Goal: Task Accomplishment & Management: Manage account settings

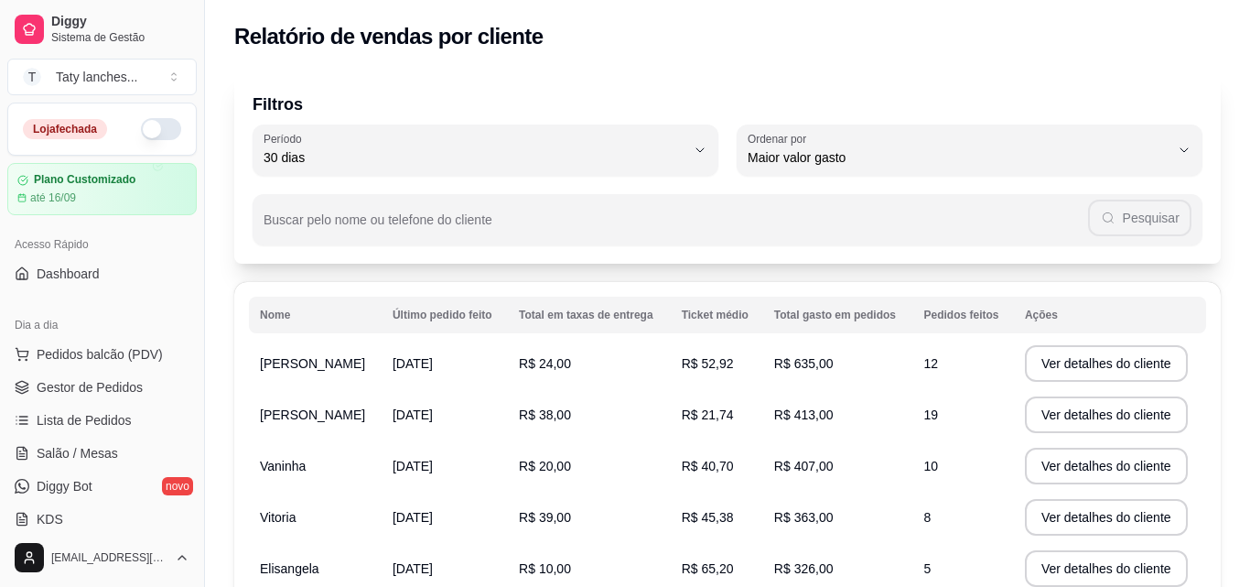
select select "30"
select select "HIGHEST_TOTAL_SPENT_WITH_ORDERS"
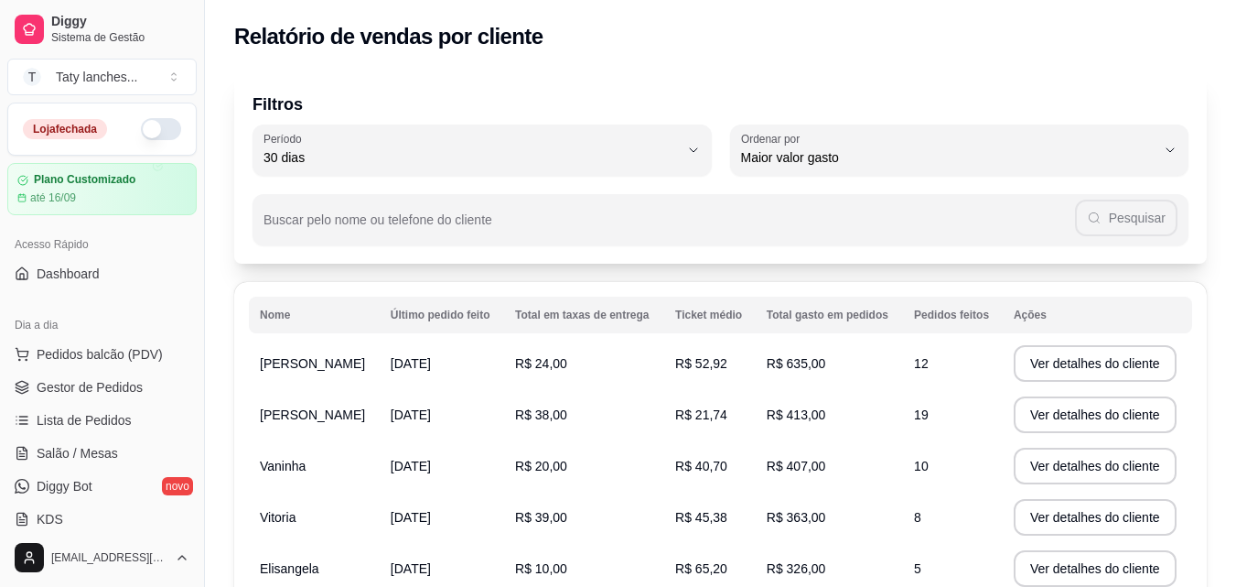
scroll to position [372, 0]
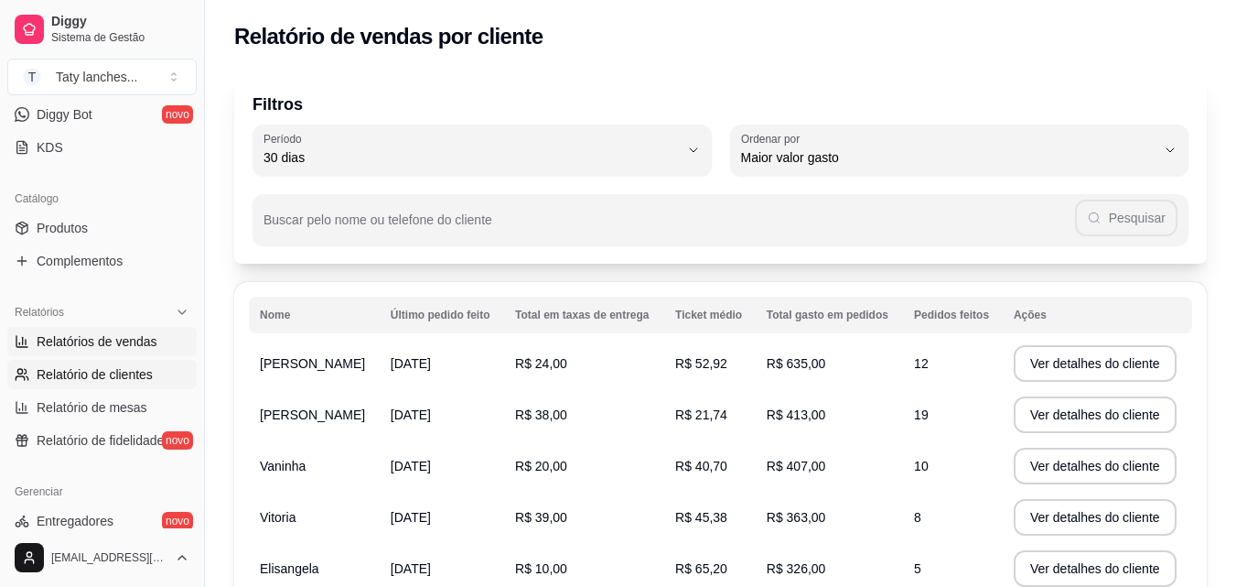
click at [158, 341] on link "Relatórios de vendas" at bounding box center [101, 341] width 189 height 29
select select "ALL"
select select "0"
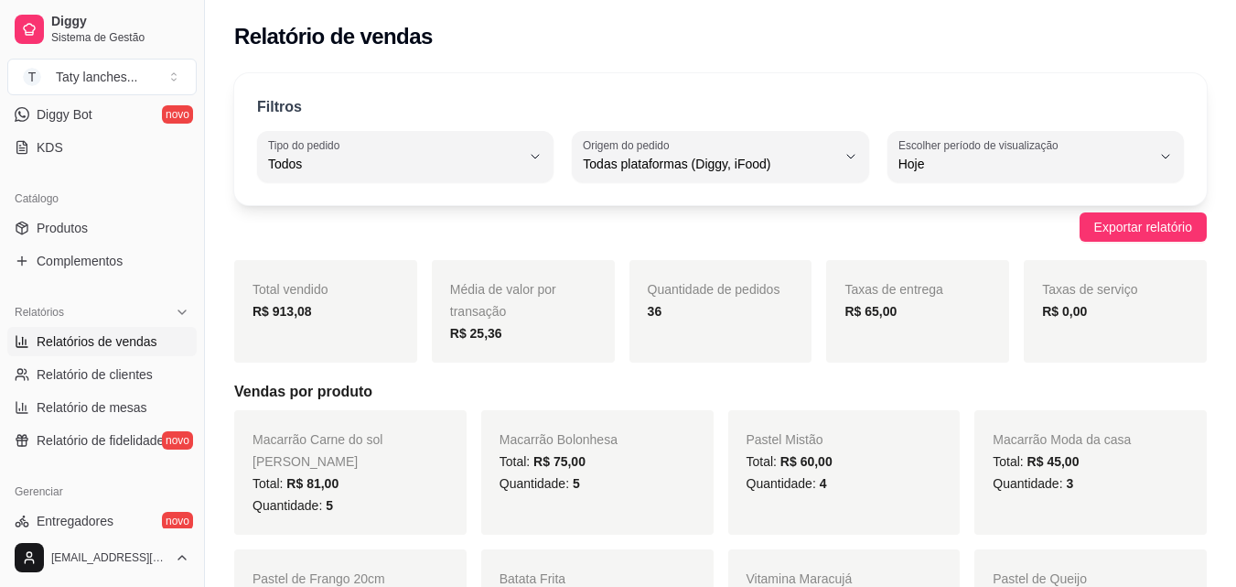
scroll to position [730, 0]
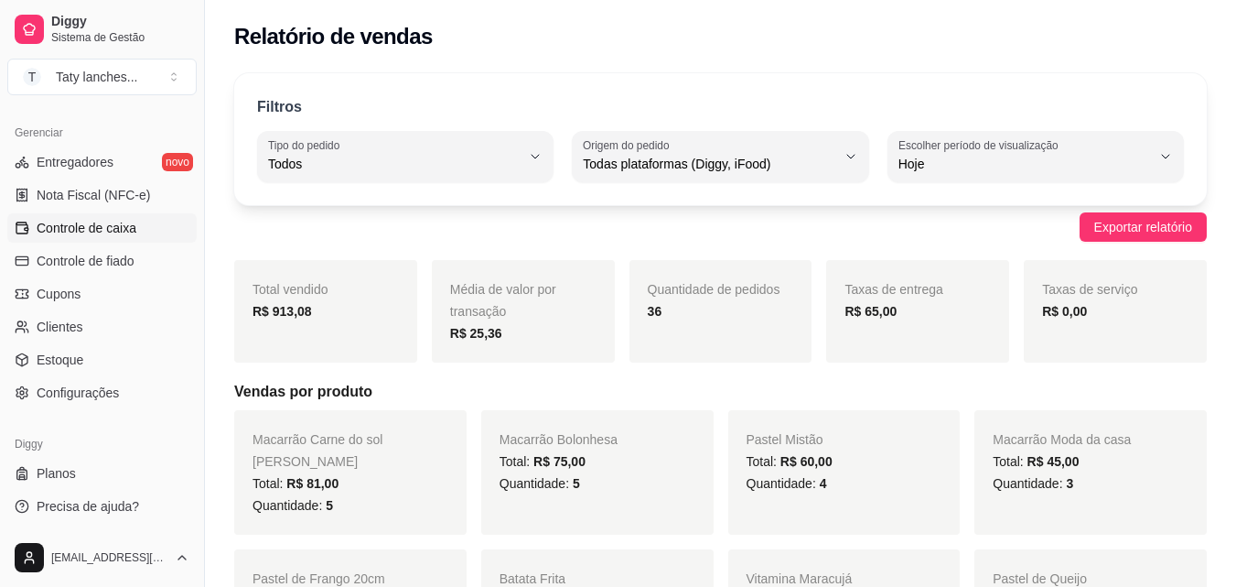
click at [144, 232] on link "Controle de caixa" at bounding box center [101, 227] width 189 height 29
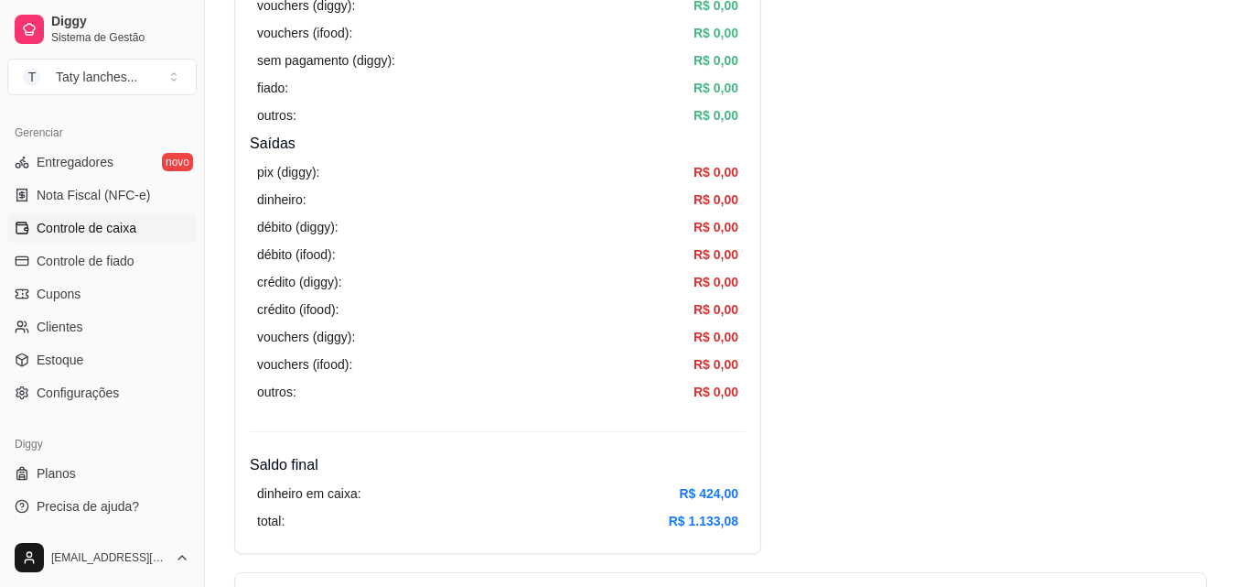
scroll to position [1025, 0]
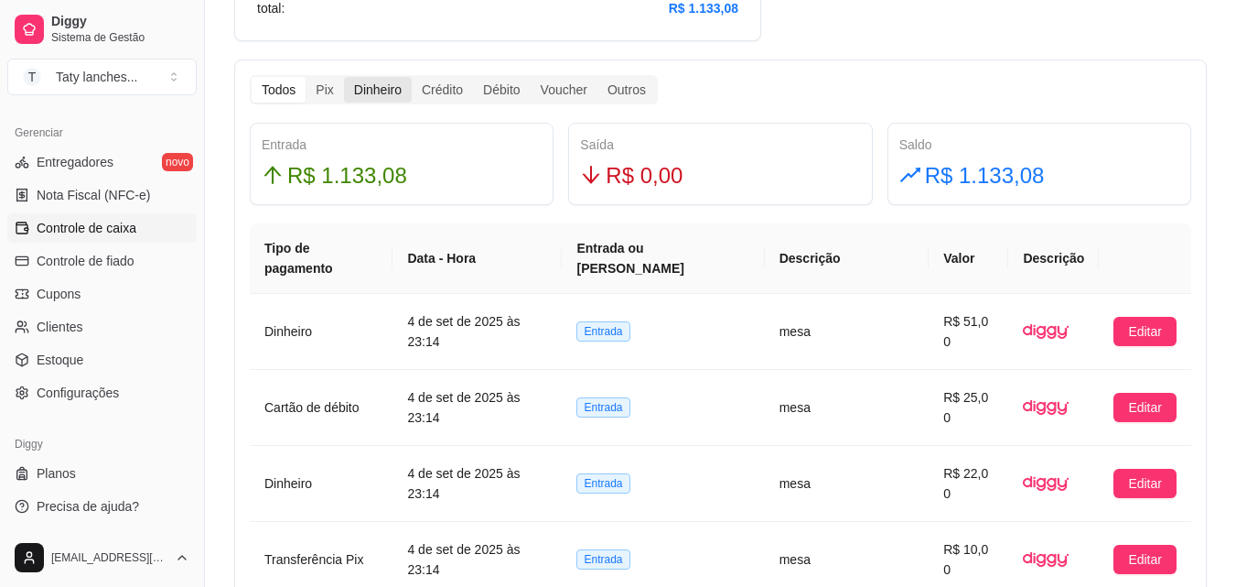
click at [382, 92] on div "Dinheiro" at bounding box center [378, 90] width 68 height 26
click at [344, 77] on input "Dinheiro" at bounding box center [344, 77] width 0 height 0
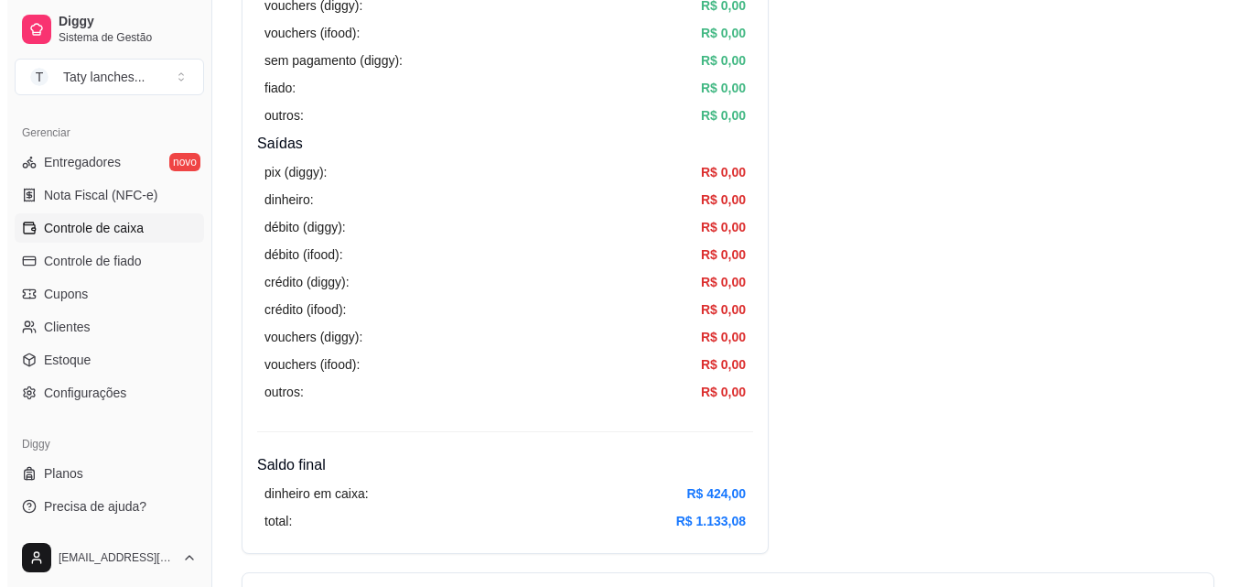
scroll to position [0, 0]
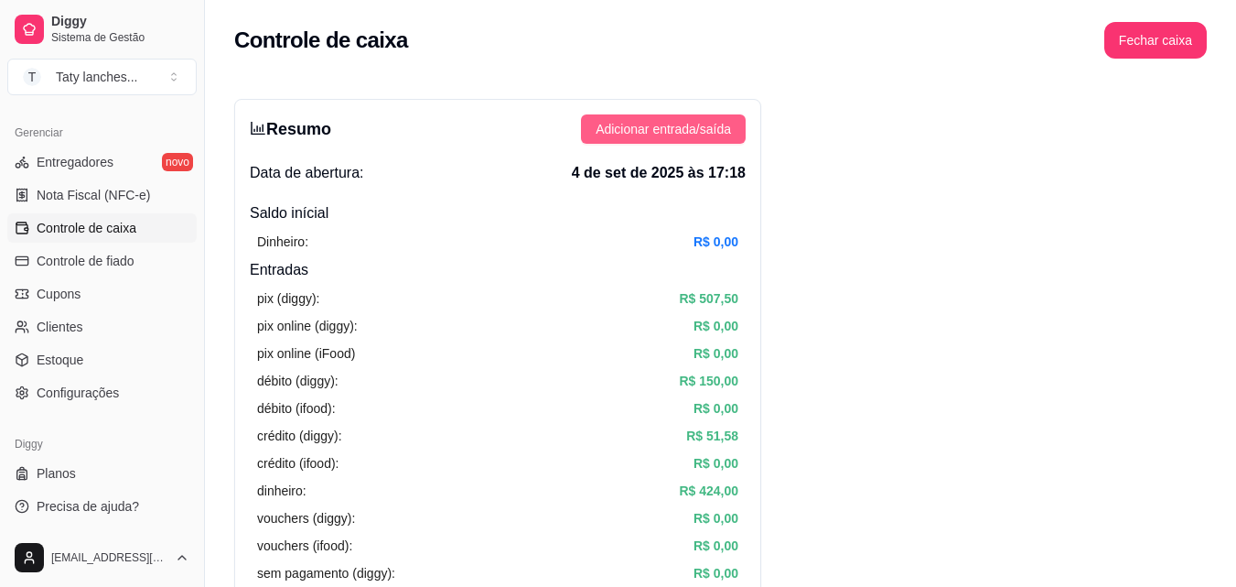
click at [705, 119] on span "Adicionar entrada/saída" at bounding box center [663, 129] width 135 height 20
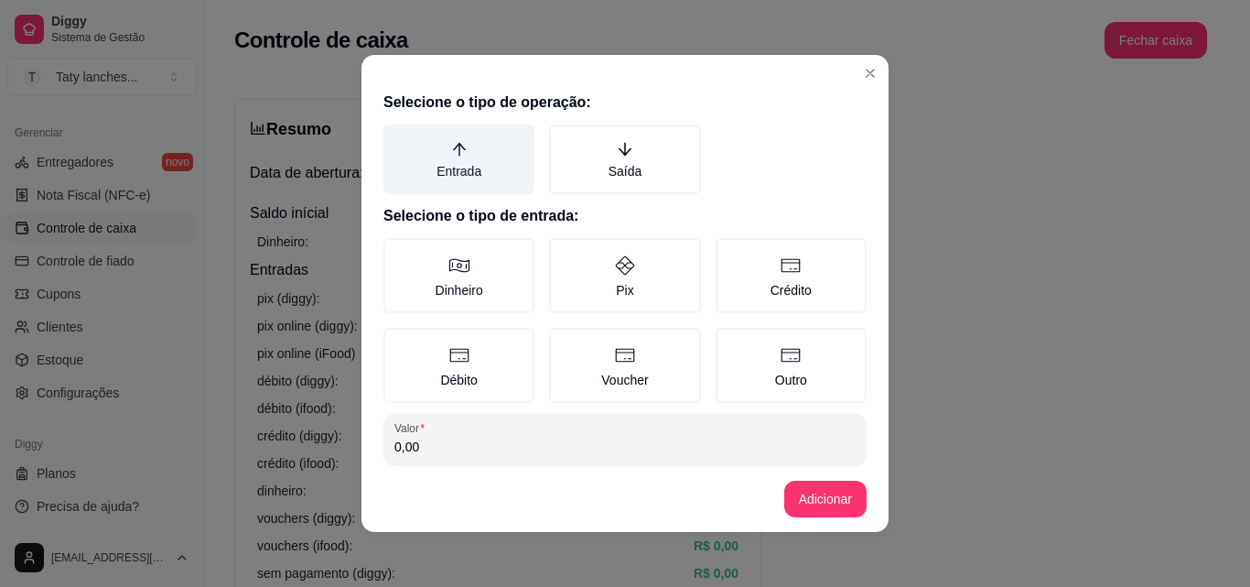
click at [411, 169] on label "Entrada" at bounding box center [458, 159] width 151 height 70
click at [397, 138] on button "Entrada" at bounding box center [389, 131] width 15 height 15
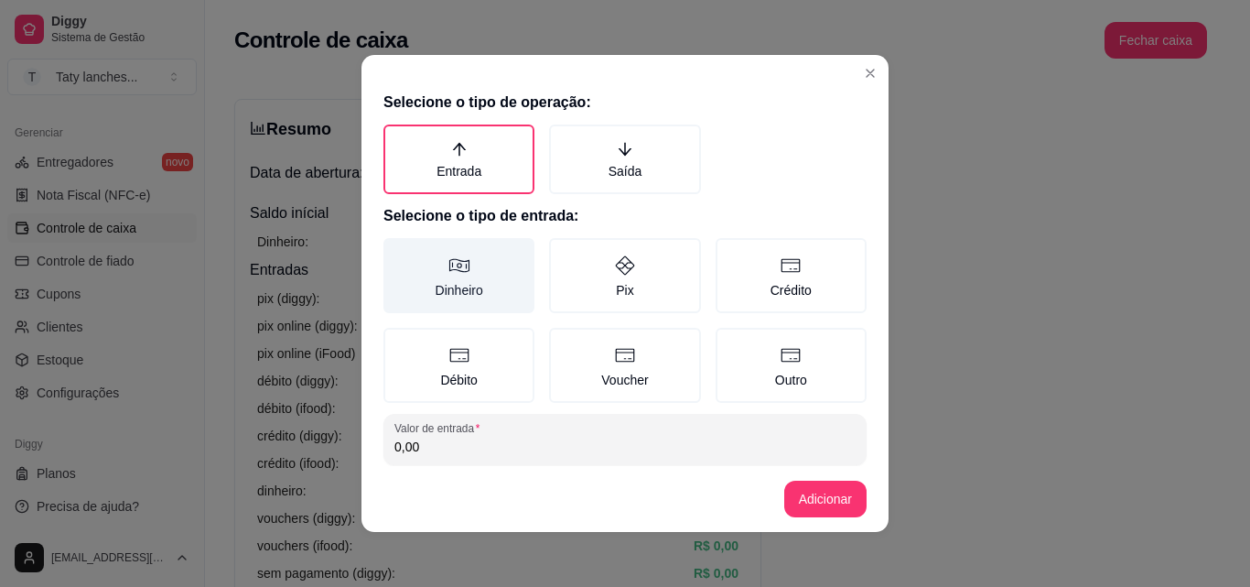
click at [447, 292] on label "Dinheiro" at bounding box center [458, 275] width 151 height 75
click at [397, 252] on button "Dinheiro" at bounding box center [389, 244] width 15 height 15
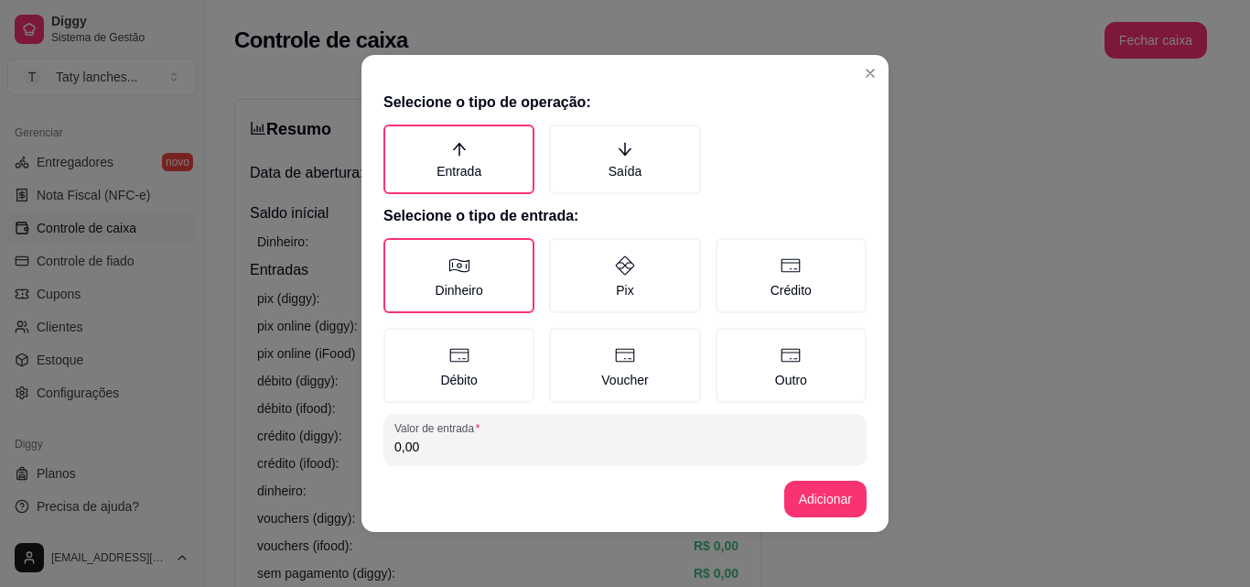
click at [467, 446] on input "0,00" at bounding box center [624, 446] width 461 height 18
type input "45,00"
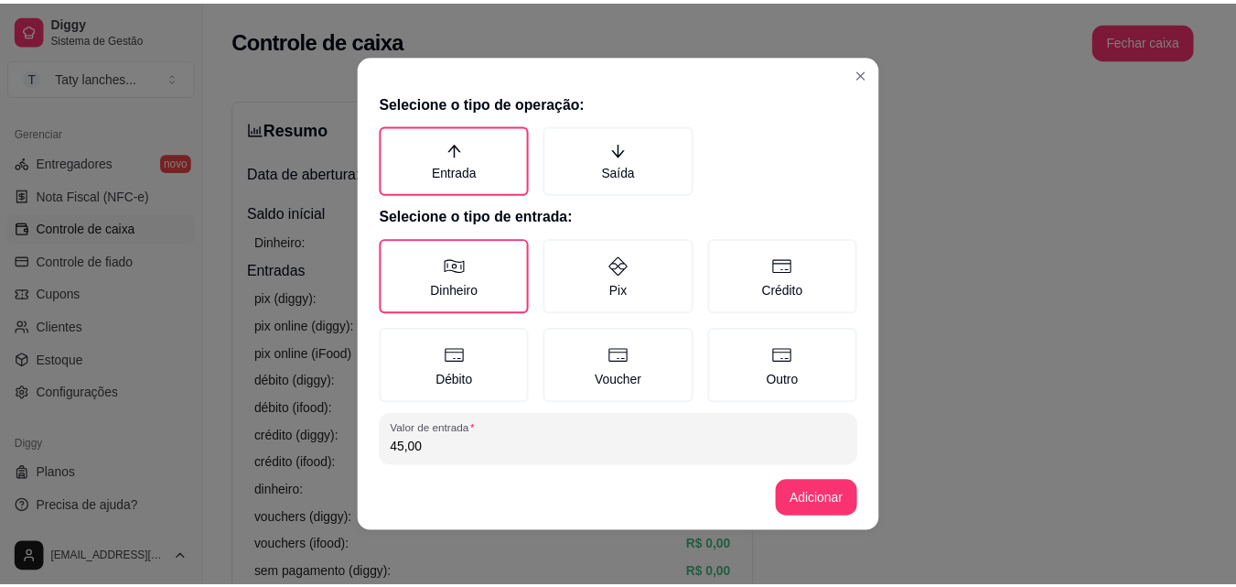
scroll to position [98, 0]
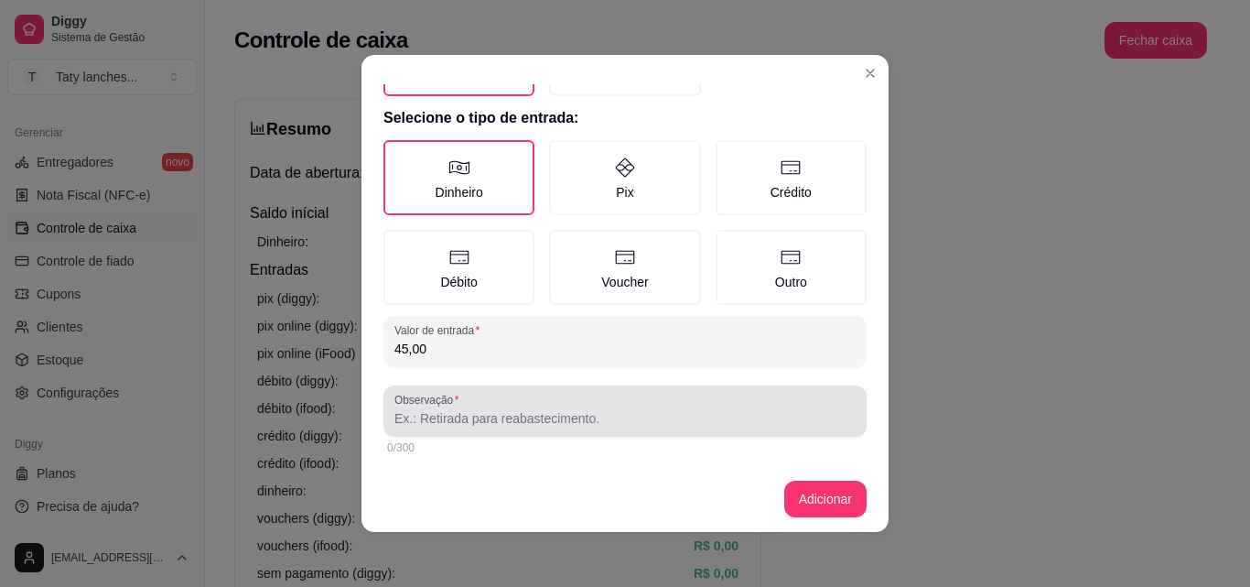
click at [743, 415] on input "Observação" at bounding box center [624, 418] width 461 height 18
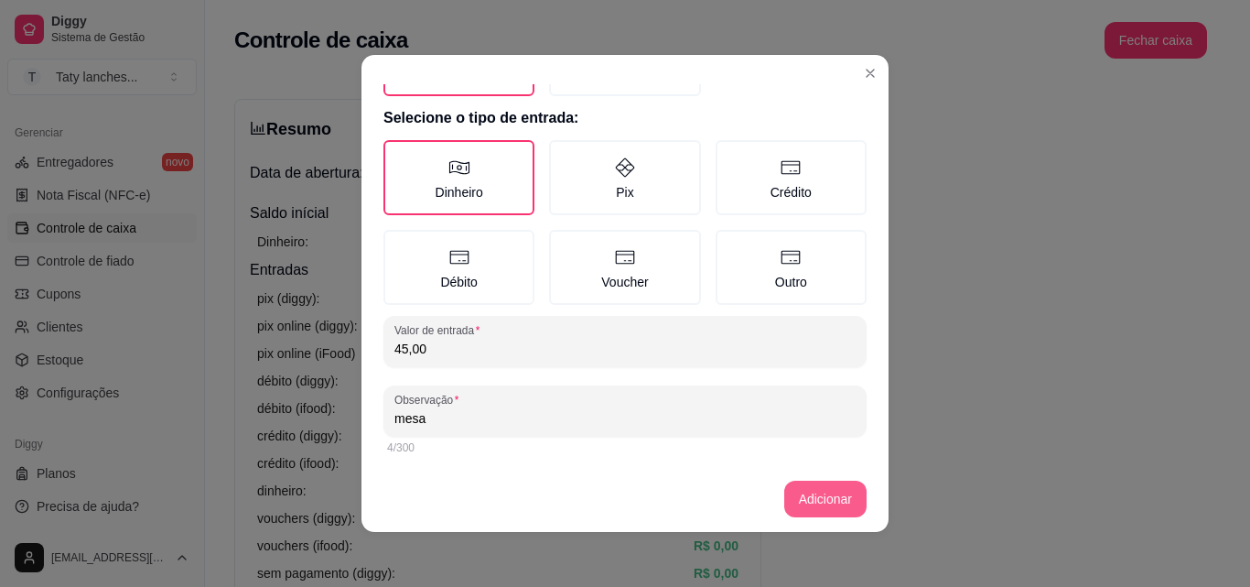
type input "mesa"
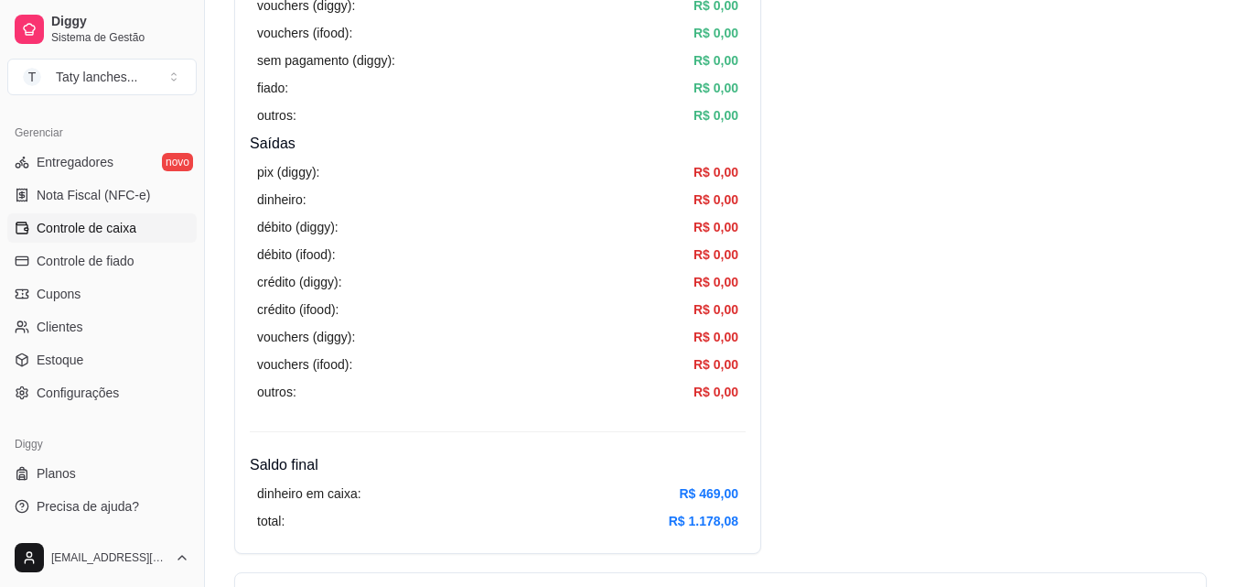
scroll to position [1025, 0]
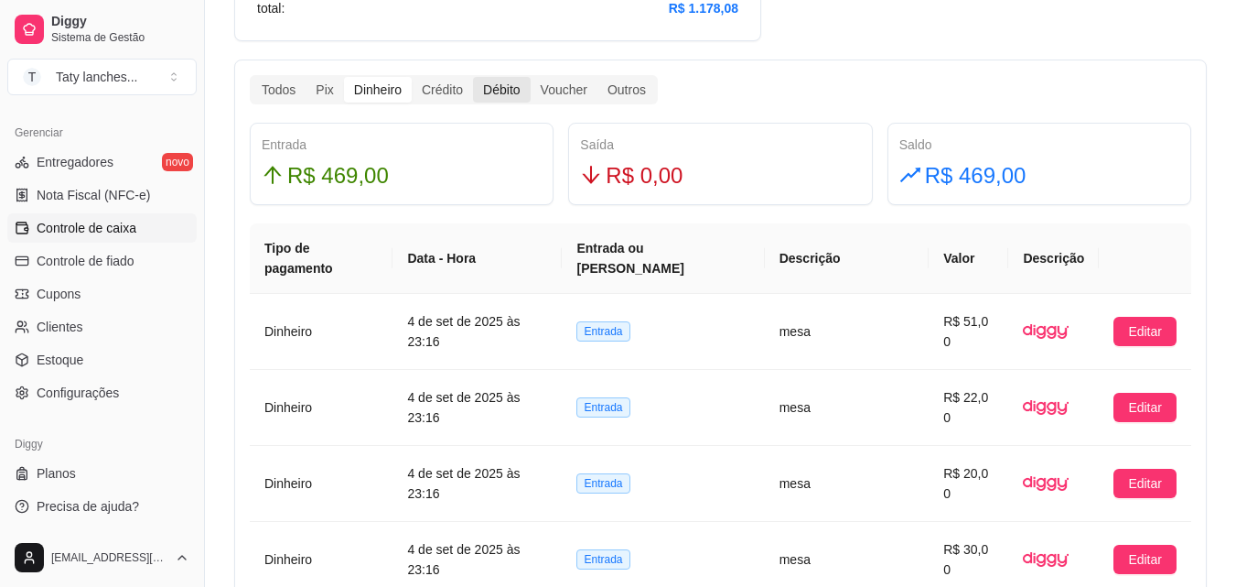
click at [493, 85] on div "Débito" at bounding box center [501, 90] width 57 height 26
click at [473, 77] on input "Débito" at bounding box center [473, 77] width 0 height 0
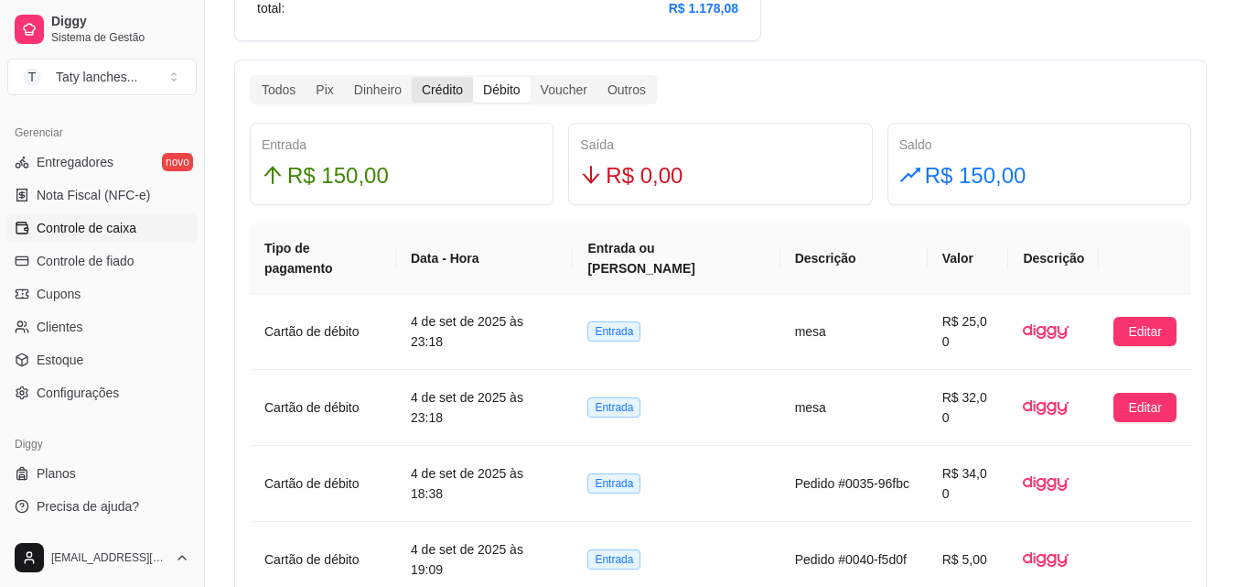
click at [433, 78] on div "Crédito" at bounding box center [442, 90] width 61 height 26
click at [412, 77] on input "Crédito" at bounding box center [412, 77] width 0 height 0
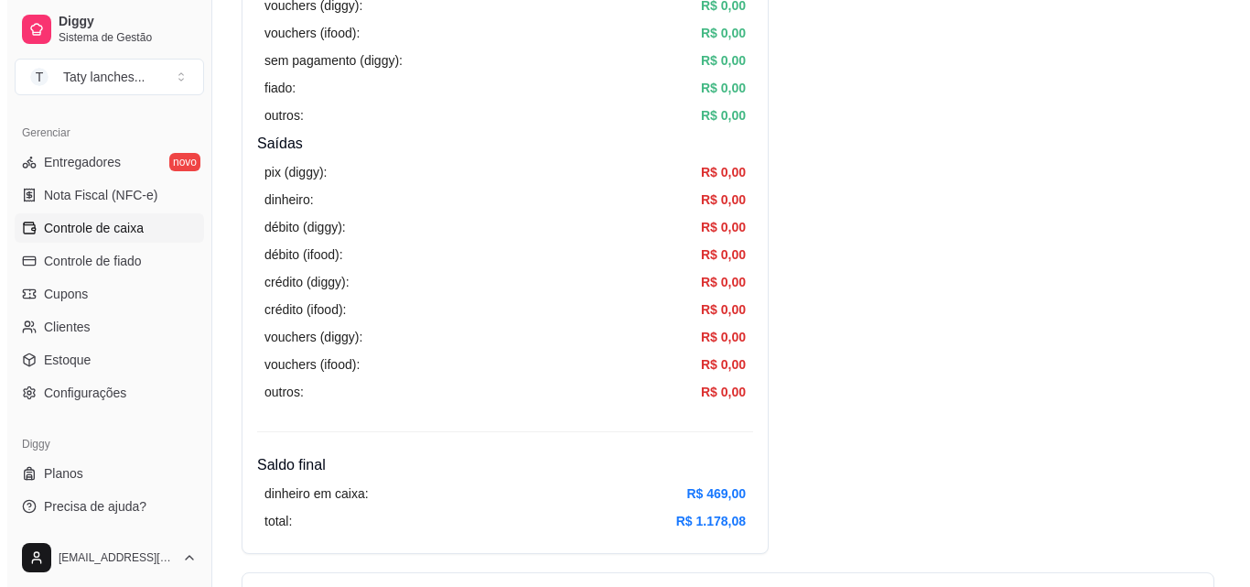
scroll to position [0, 0]
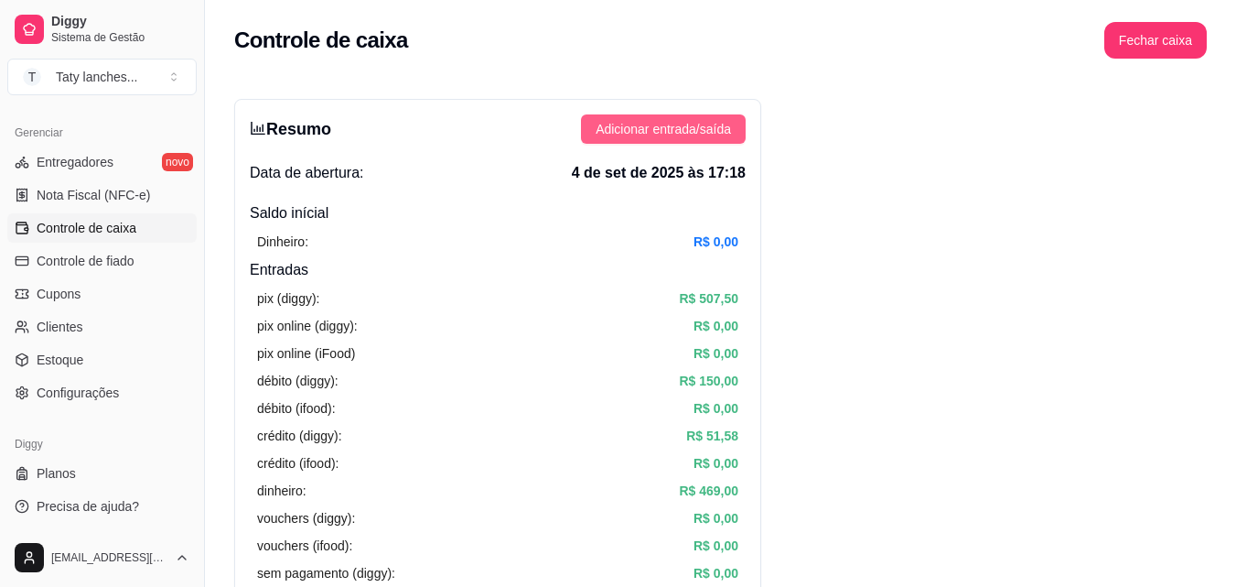
click at [705, 121] on span "Adicionar entrada/saída" at bounding box center [663, 129] width 135 height 20
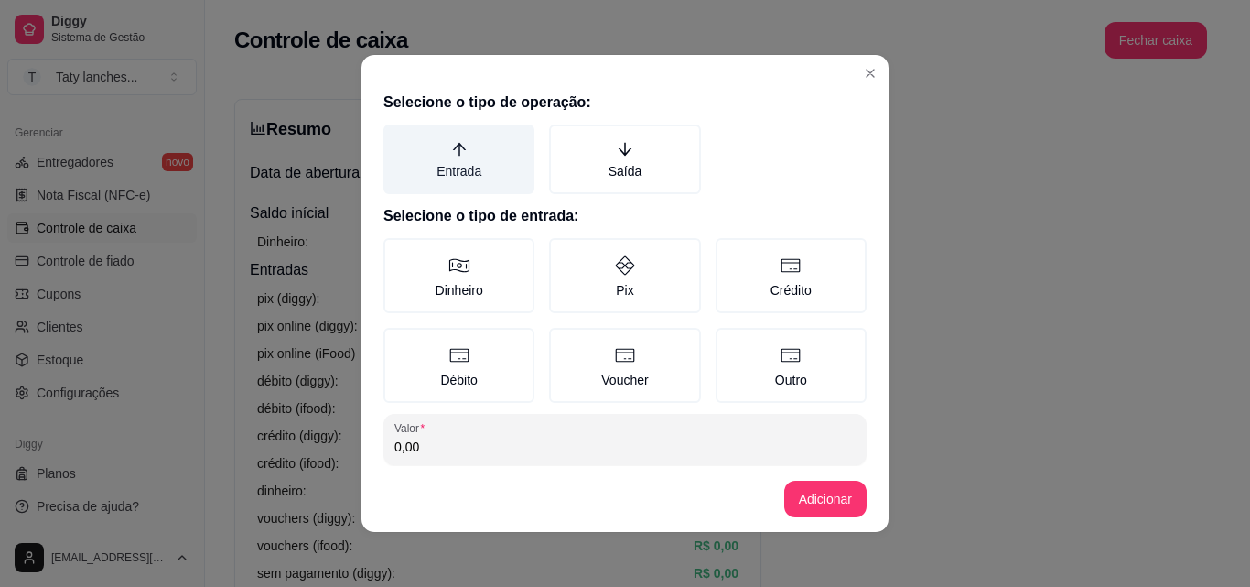
click at [420, 167] on label "Entrada" at bounding box center [458, 159] width 151 height 70
click at [397, 138] on button "Entrada" at bounding box center [389, 131] width 15 height 15
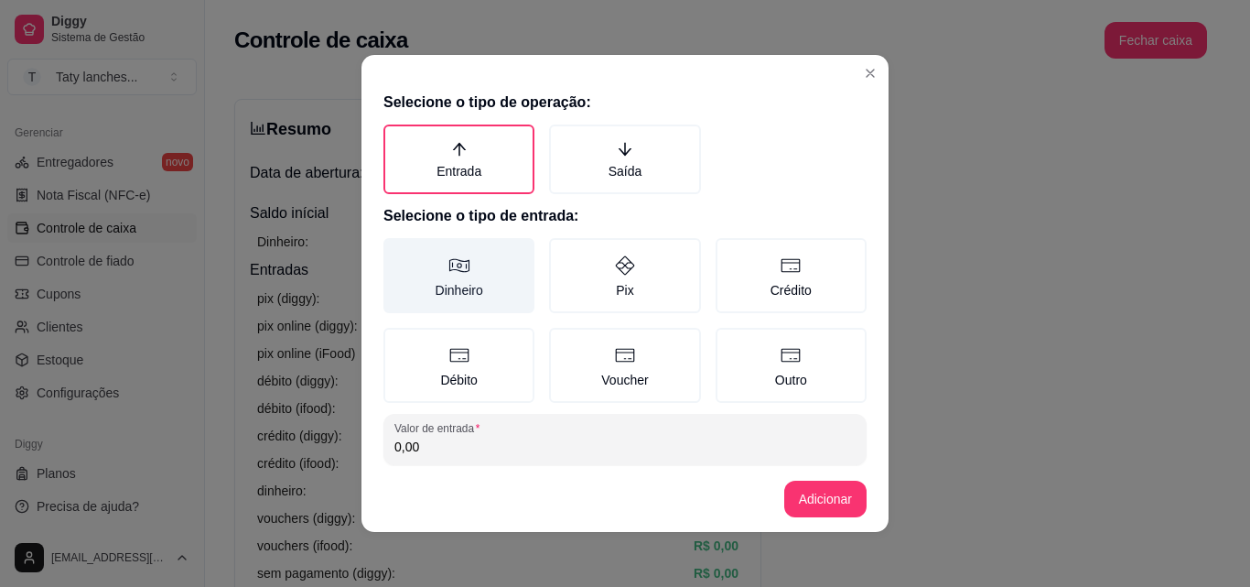
click at [441, 301] on label "Dinheiro" at bounding box center [458, 275] width 151 height 75
click at [397, 252] on button "Dinheiro" at bounding box center [389, 244] width 15 height 15
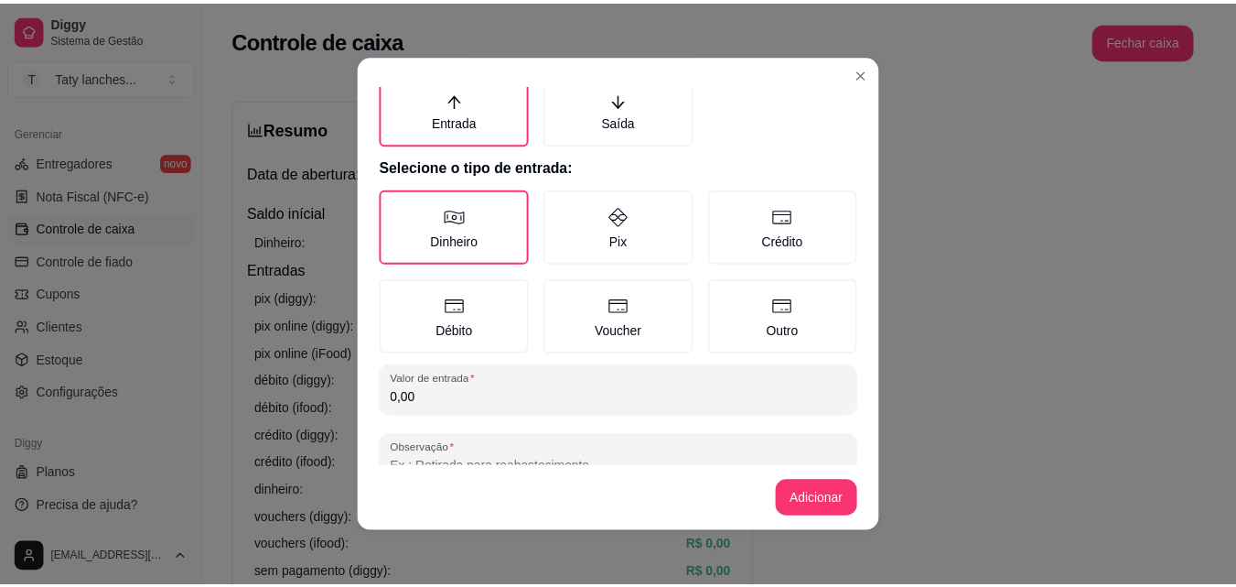
scroll to position [98, 0]
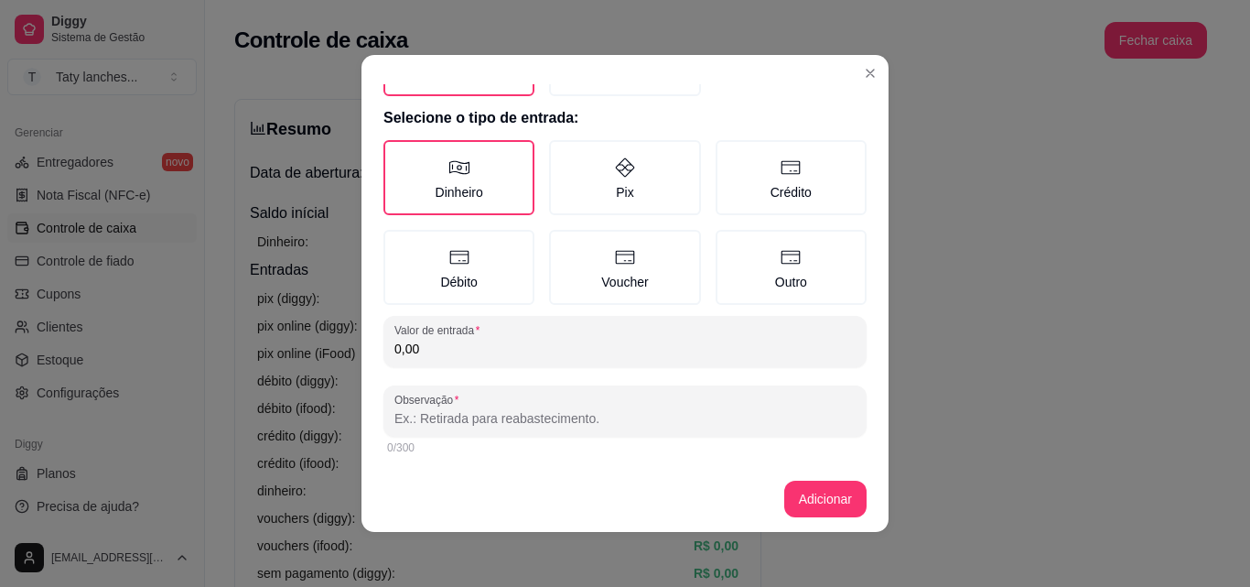
click at [528, 348] on input "0,00" at bounding box center [624, 348] width 461 height 18
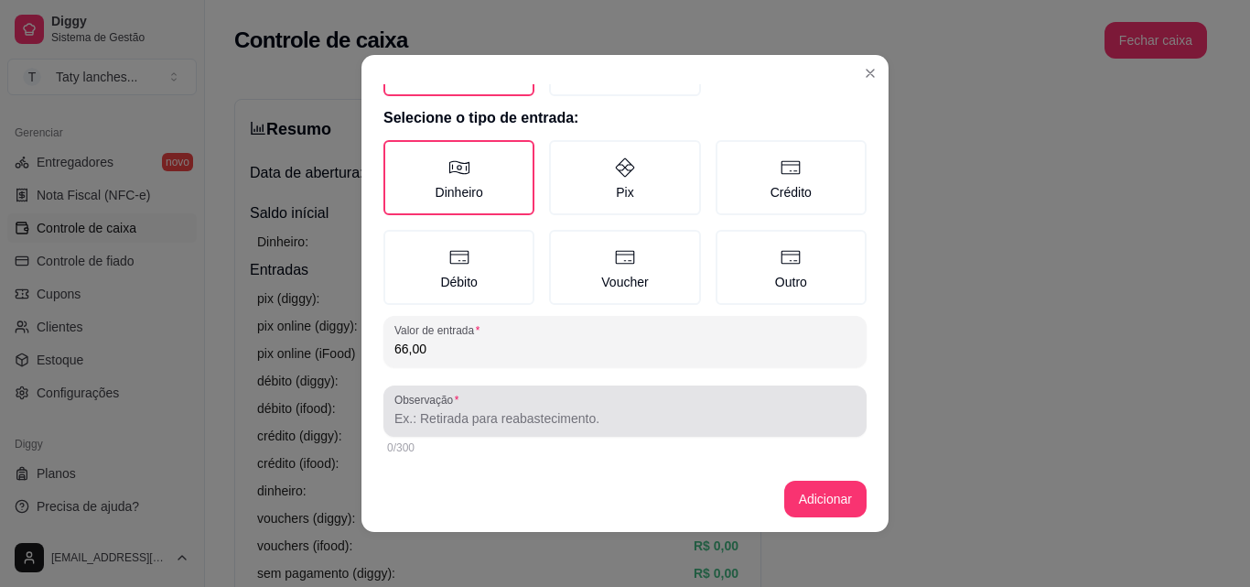
type input "66,00"
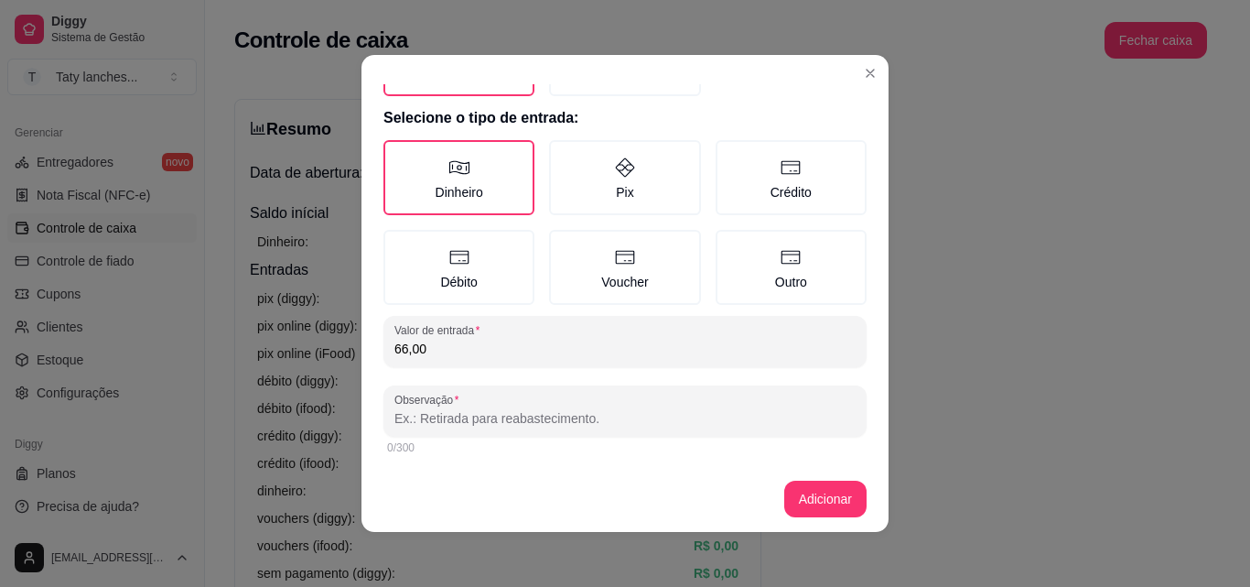
click at [519, 420] on input "Observação" at bounding box center [624, 418] width 461 height 18
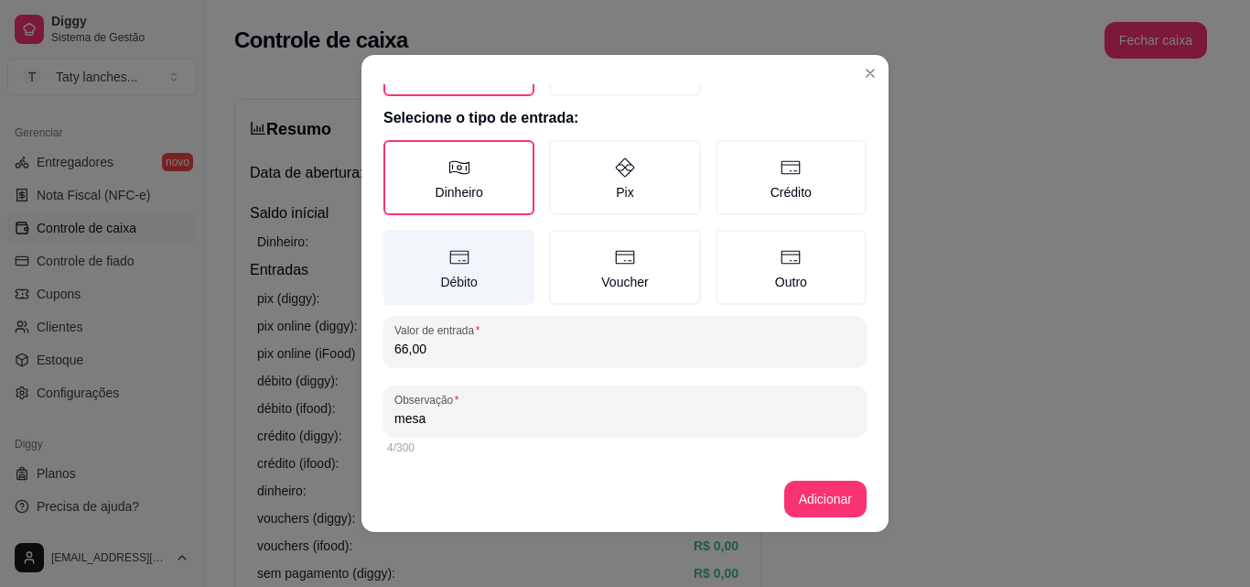
type input "mesa"
click at [465, 258] on label "Débito" at bounding box center [458, 267] width 151 height 75
click at [397, 327] on button "Débito" at bounding box center [389, 334] width 15 height 15
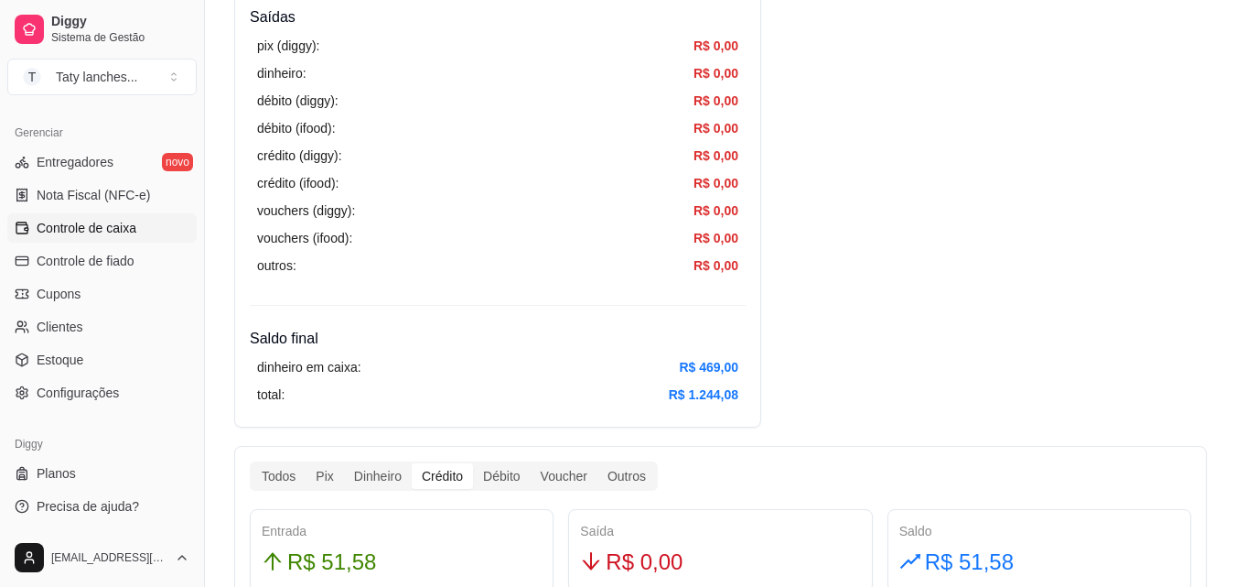
scroll to position [1025, 0]
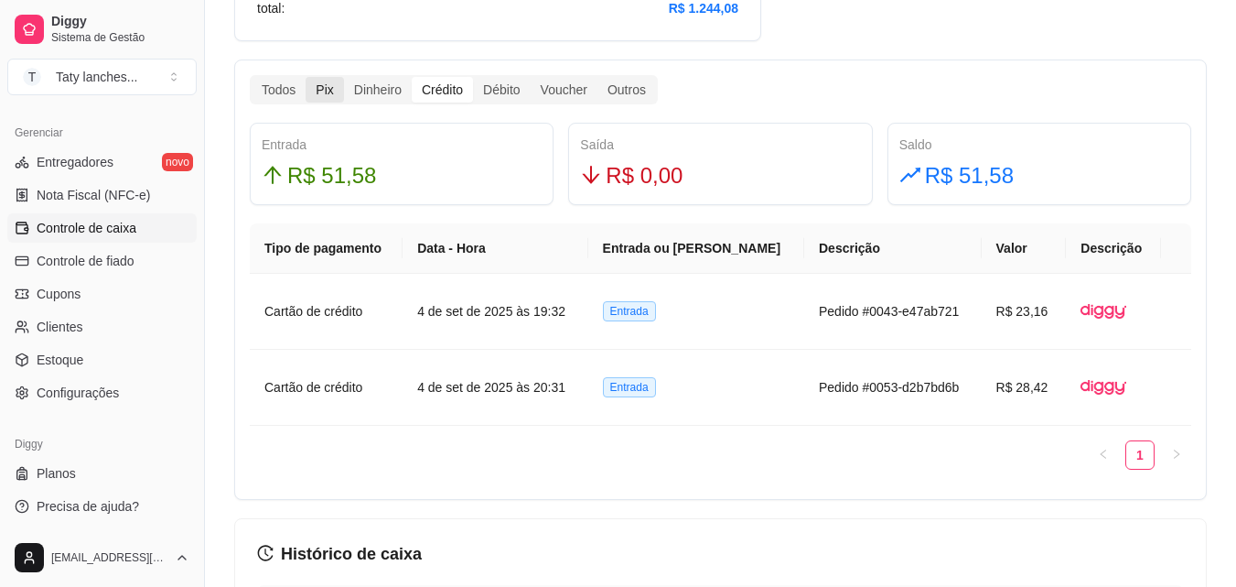
click at [317, 86] on div "Pix" at bounding box center [325, 90] width 38 height 26
click at [306, 77] on input "Pix" at bounding box center [306, 77] width 0 height 0
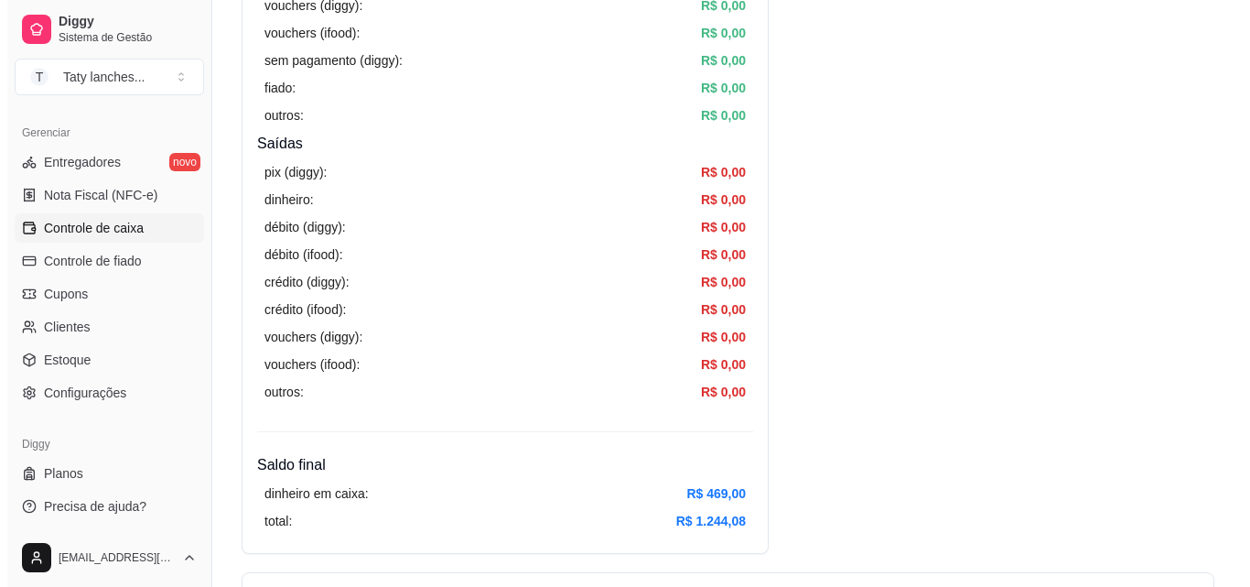
scroll to position [0, 0]
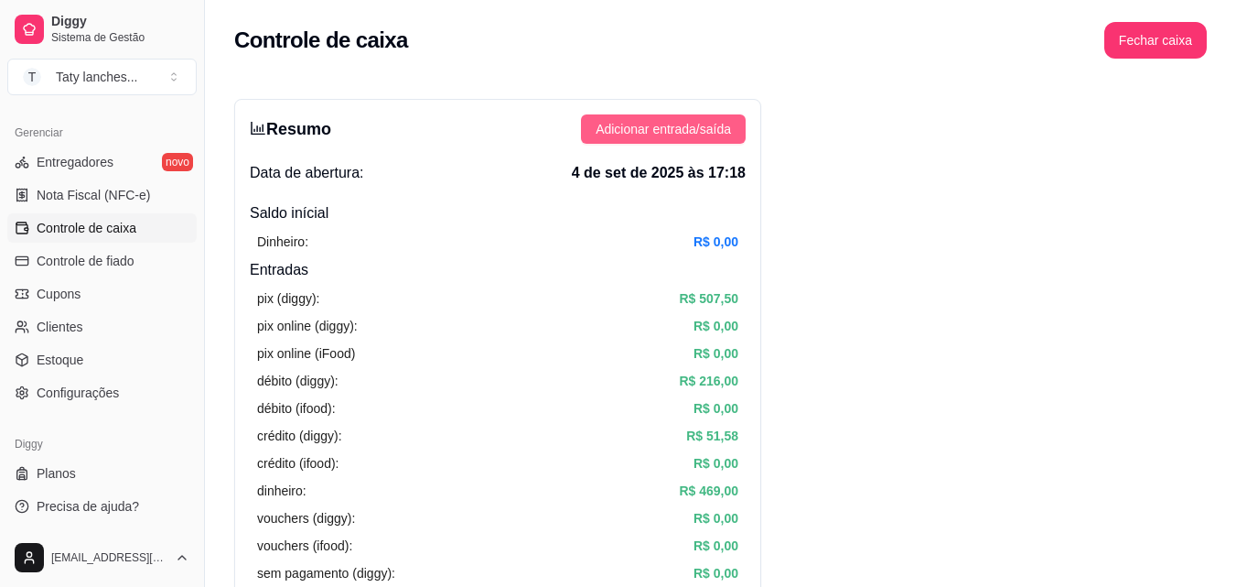
click at [707, 126] on span "Adicionar entrada/saída" at bounding box center [663, 129] width 135 height 20
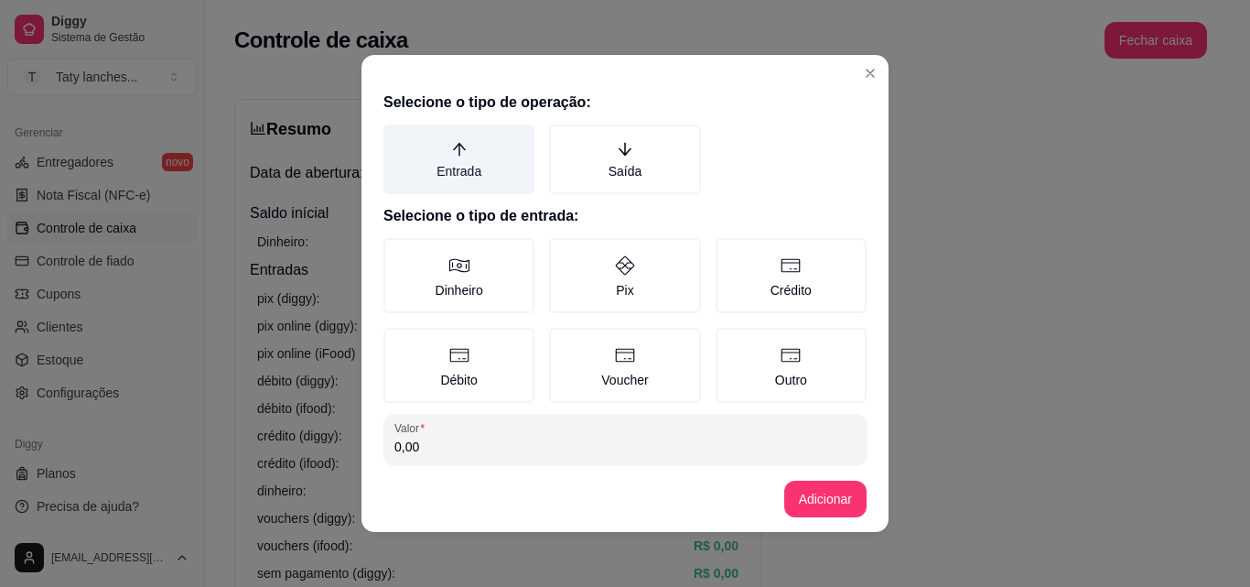
click at [453, 140] on label "Entrada" at bounding box center [458, 159] width 151 height 70
click at [397, 138] on button "Entrada" at bounding box center [389, 131] width 15 height 15
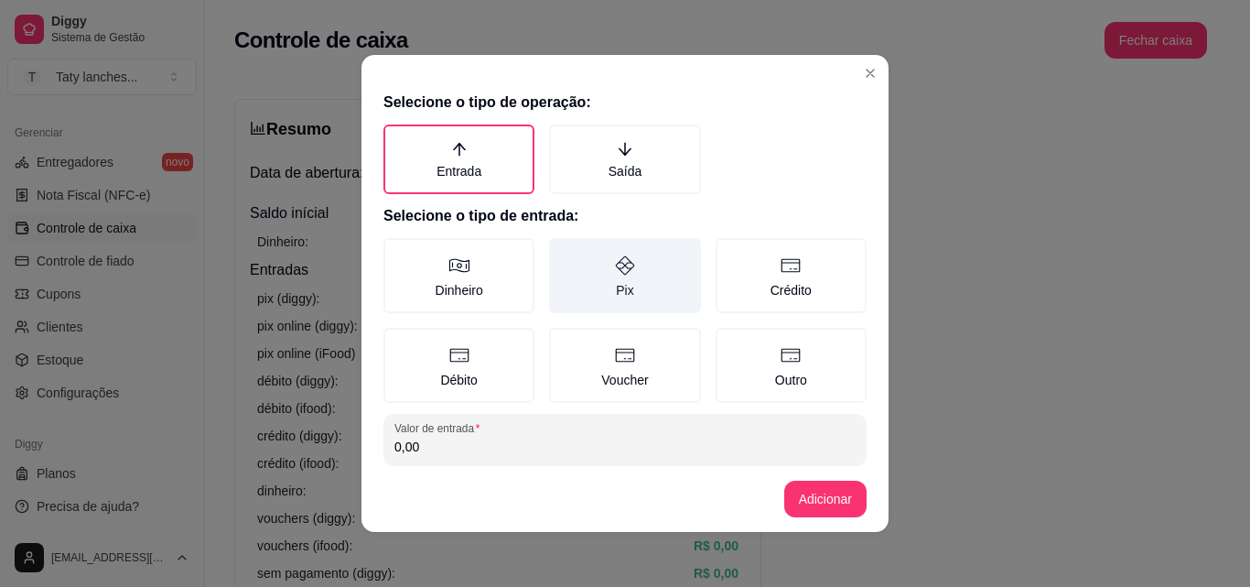
click at [605, 291] on label "Pix" at bounding box center [624, 275] width 151 height 75
click at [563, 252] on button "Pix" at bounding box center [555, 244] width 15 height 15
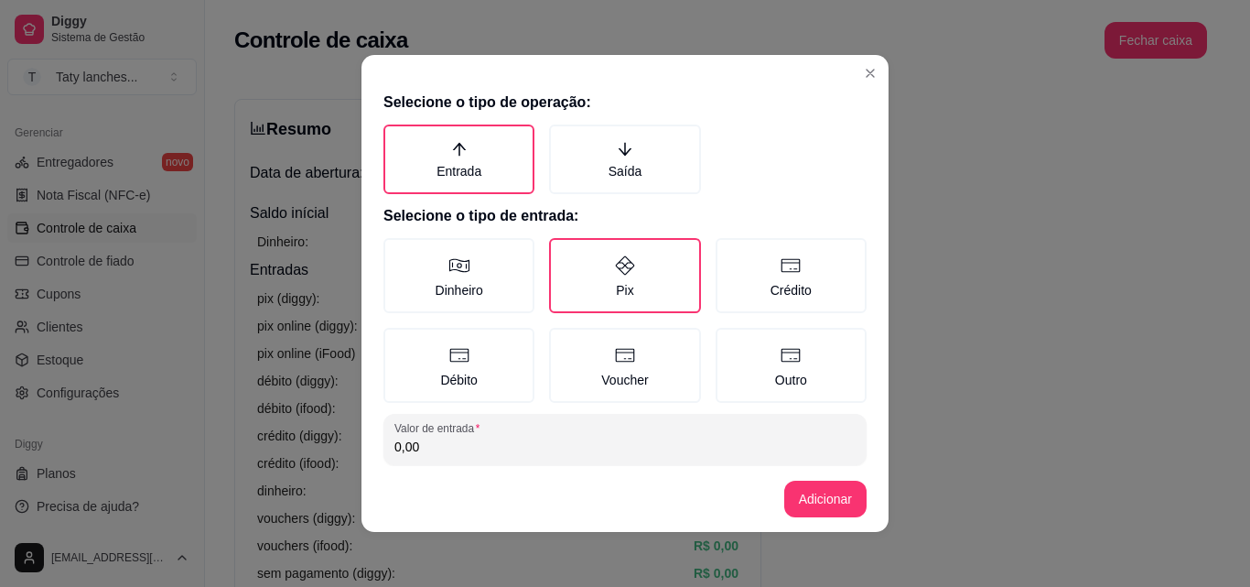
click at [538, 444] on input "0,00" at bounding box center [624, 446] width 461 height 18
type input "46,50"
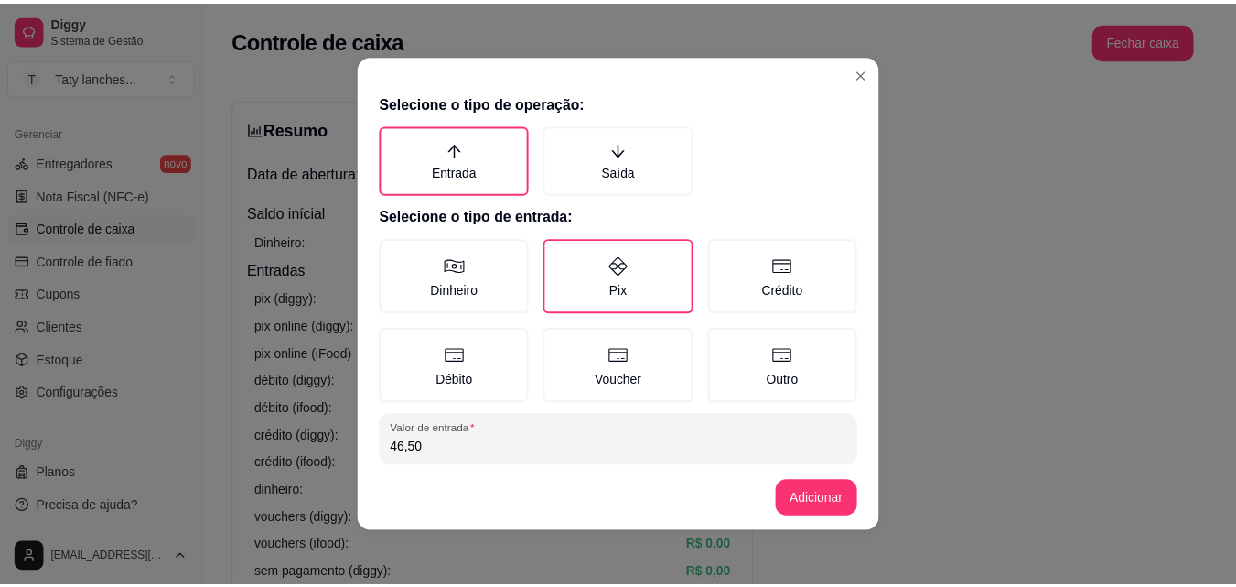
scroll to position [98, 0]
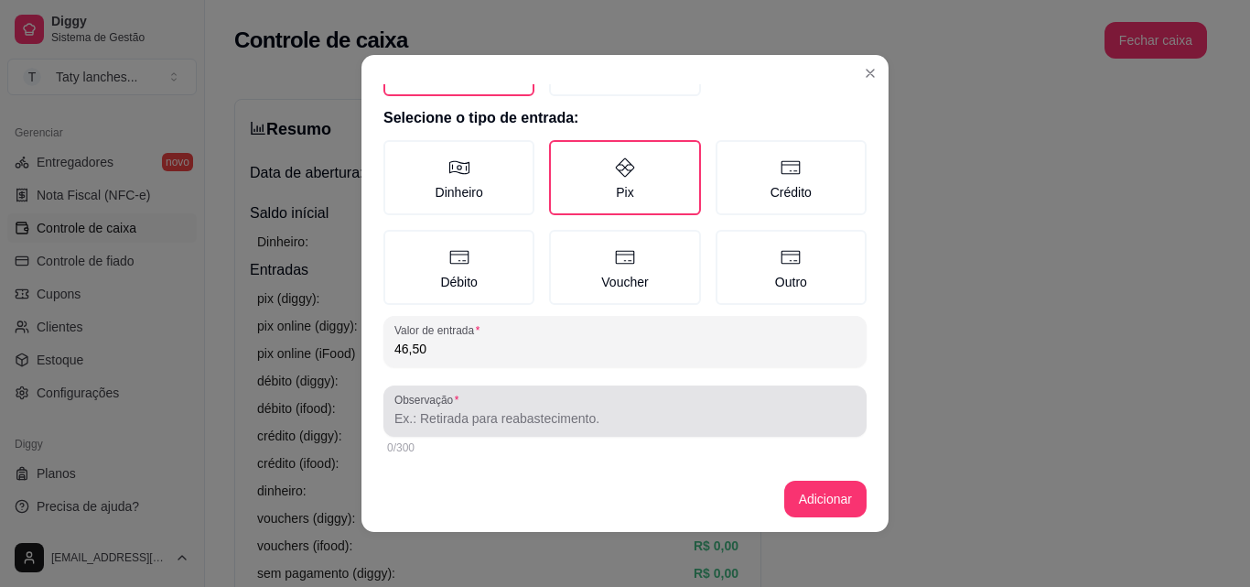
click at [727, 434] on div "Observação" at bounding box center [624, 410] width 483 height 51
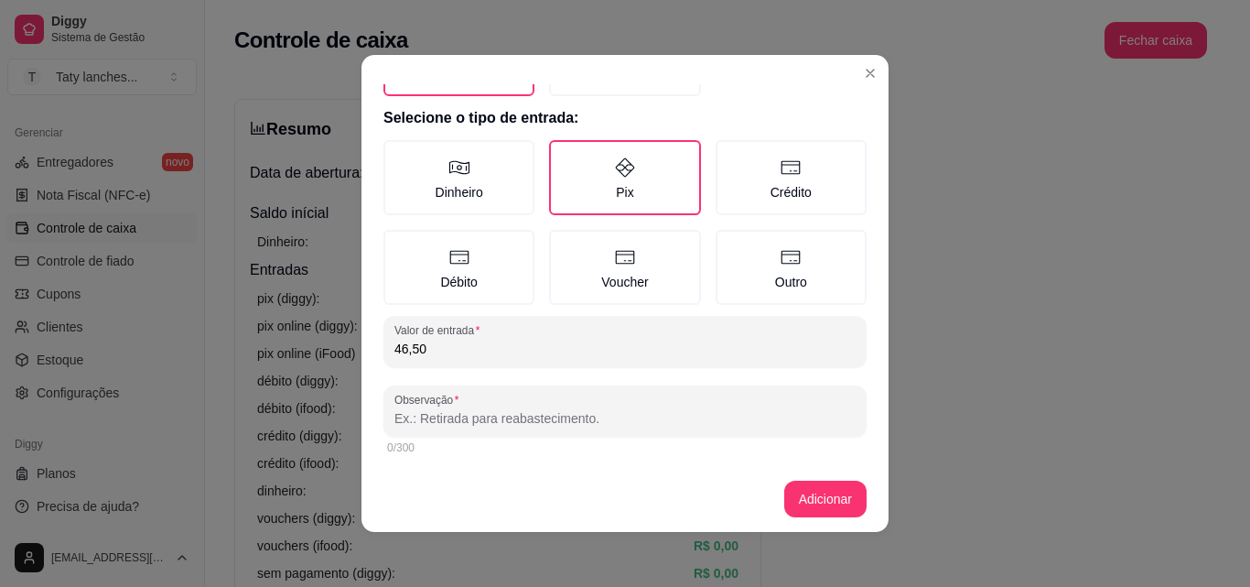
click at [722, 420] on input "Observação" at bounding box center [624, 418] width 461 height 18
type input "mesa"
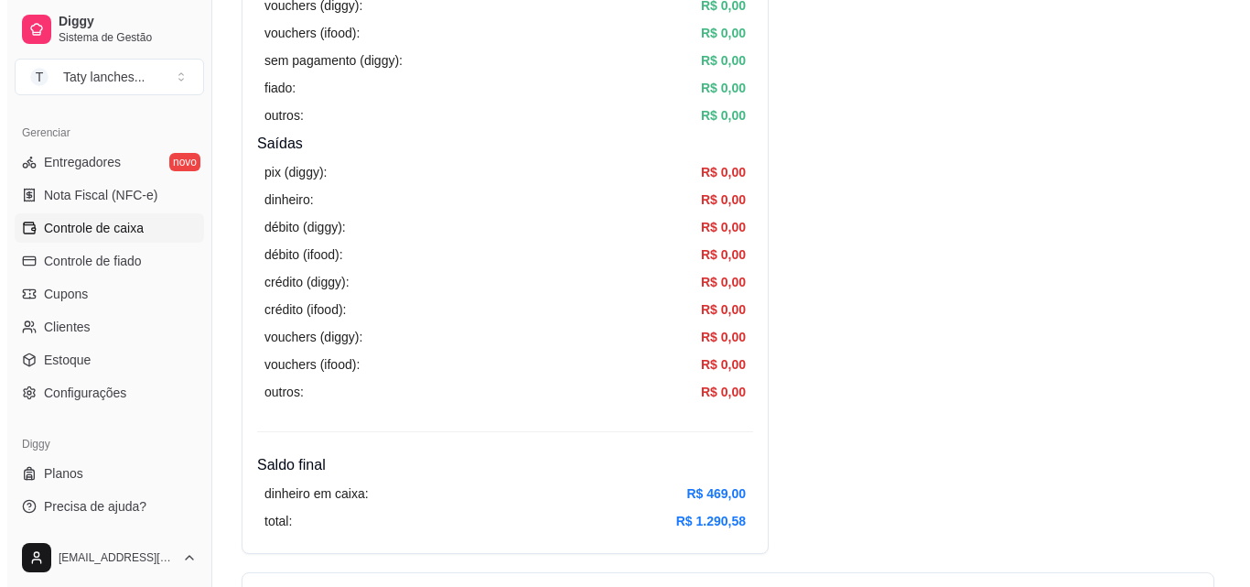
scroll to position [0, 0]
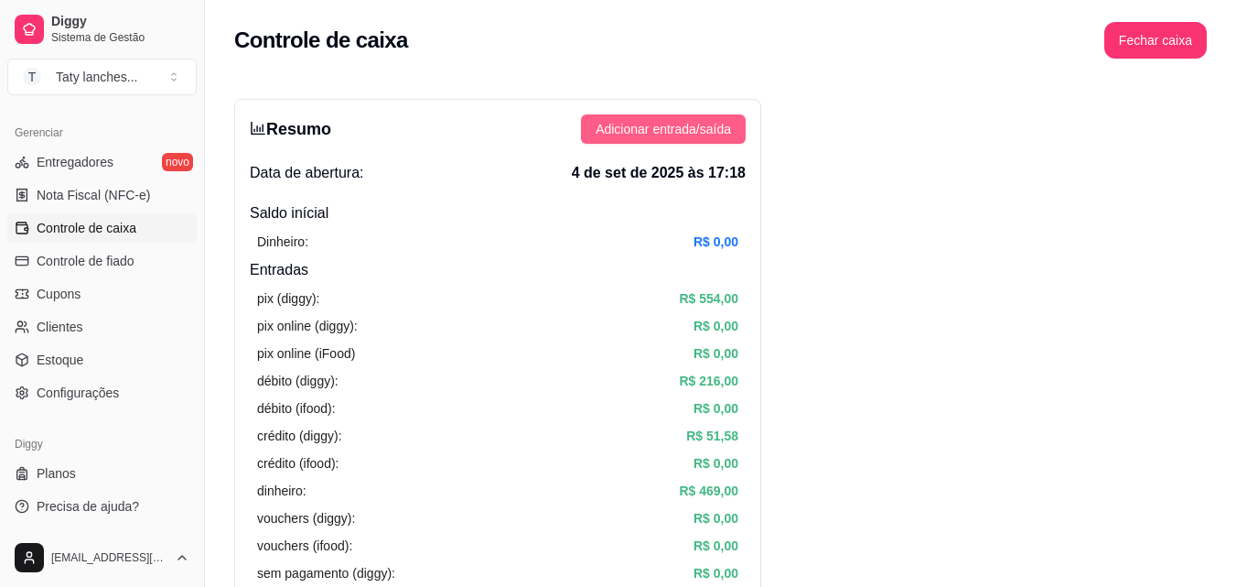
click at [695, 130] on span "Adicionar entrada/saída" at bounding box center [663, 129] width 135 height 20
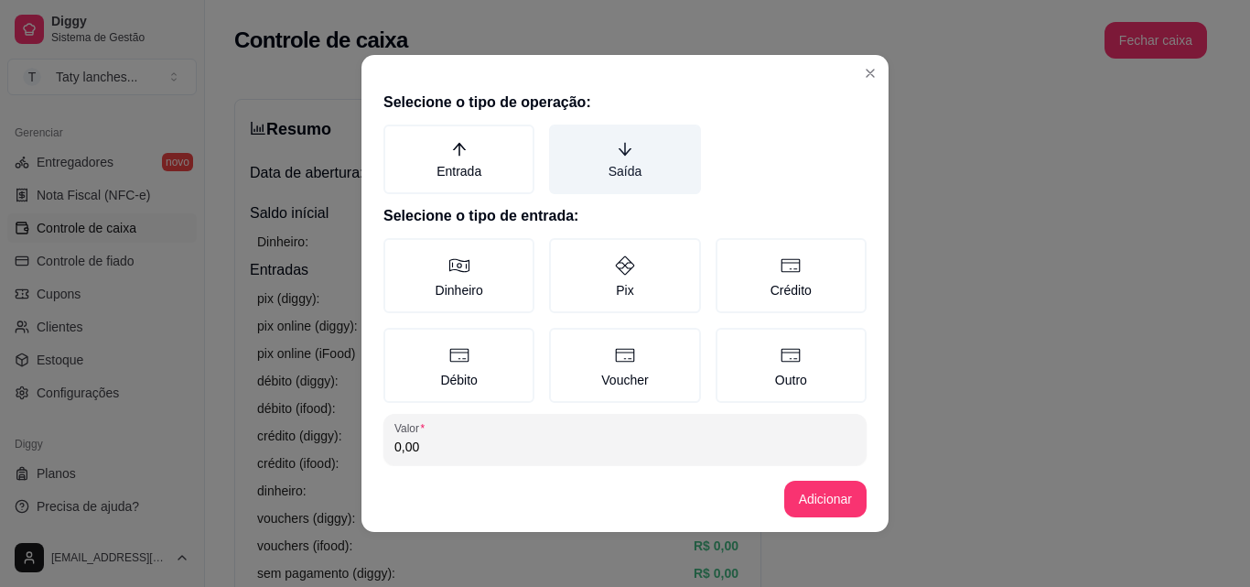
click at [595, 151] on label "Saída" at bounding box center [624, 159] width 151 height 70
click at [563, 138] on button "Saída" at bounding box center [555, 131] width 15 height 15
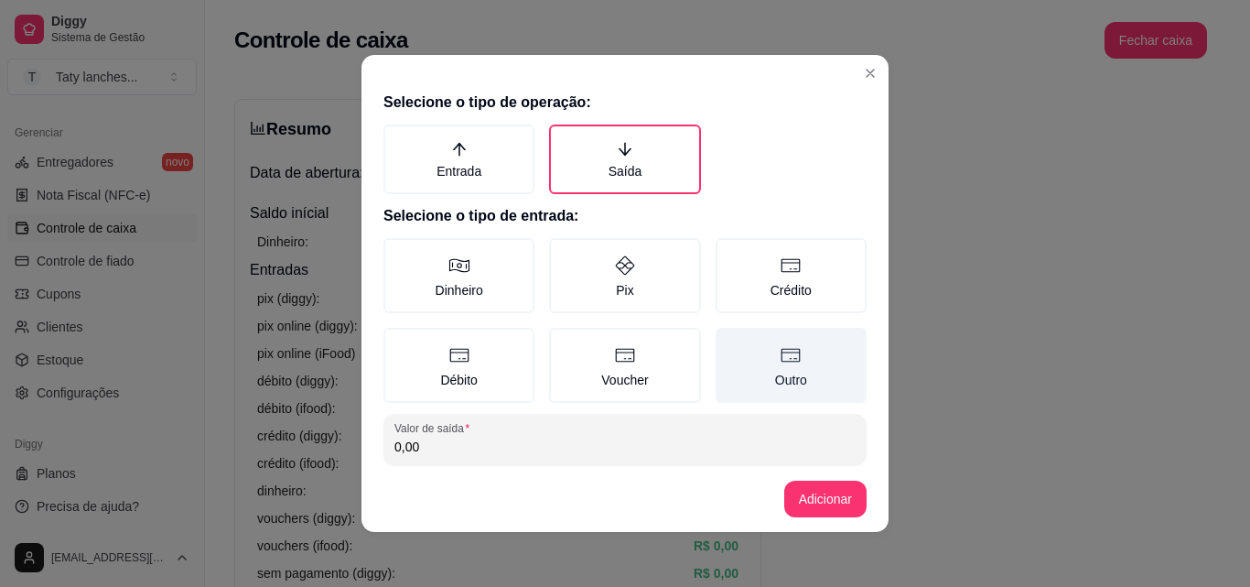
click at [772, 375] on label "Outro" at bounding box center [791, 365] width 151 height 75
click at [729, 341] on button "Outro" at bounding box center [722, 334] width 15 height 15
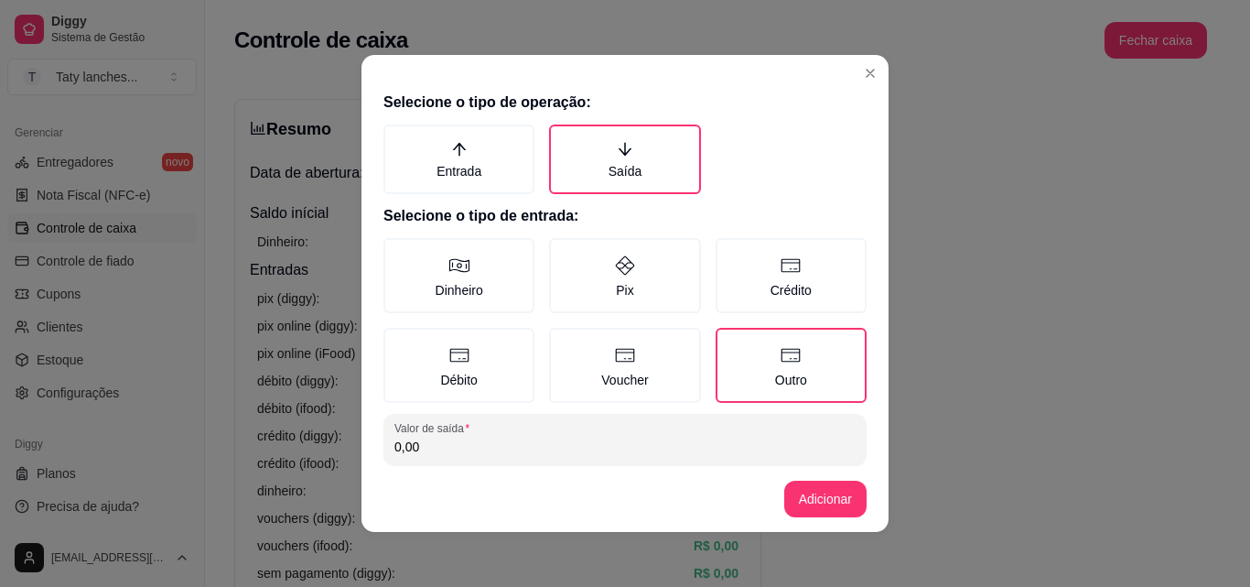
click at [690, 448] on input "0,00" at bounding box center [624, 446] width 461 height 18
type input "987,00"
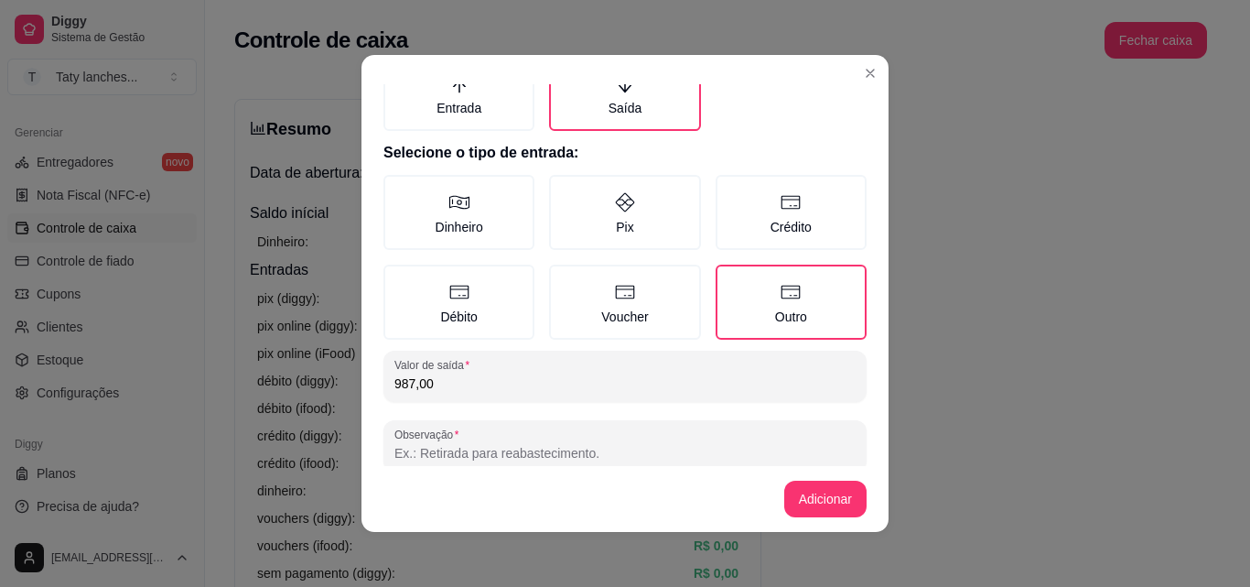
scroll to position [84, 0]
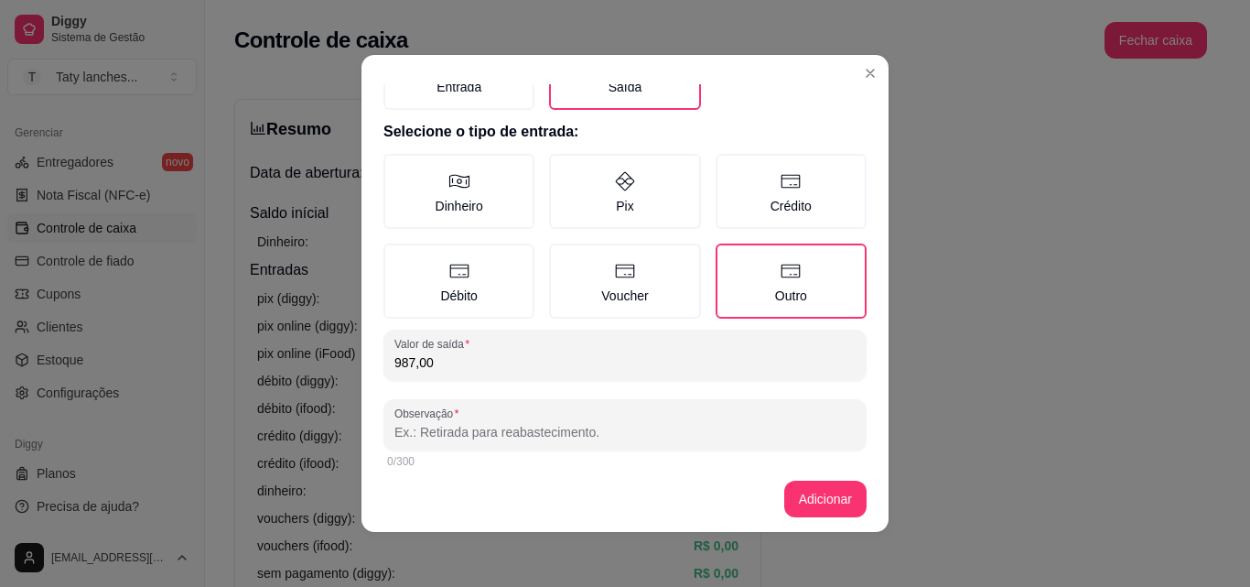
click at [760, 428] on input "Observação" at bounding box center [624, 432] width 461 height 18
type input "investimento"
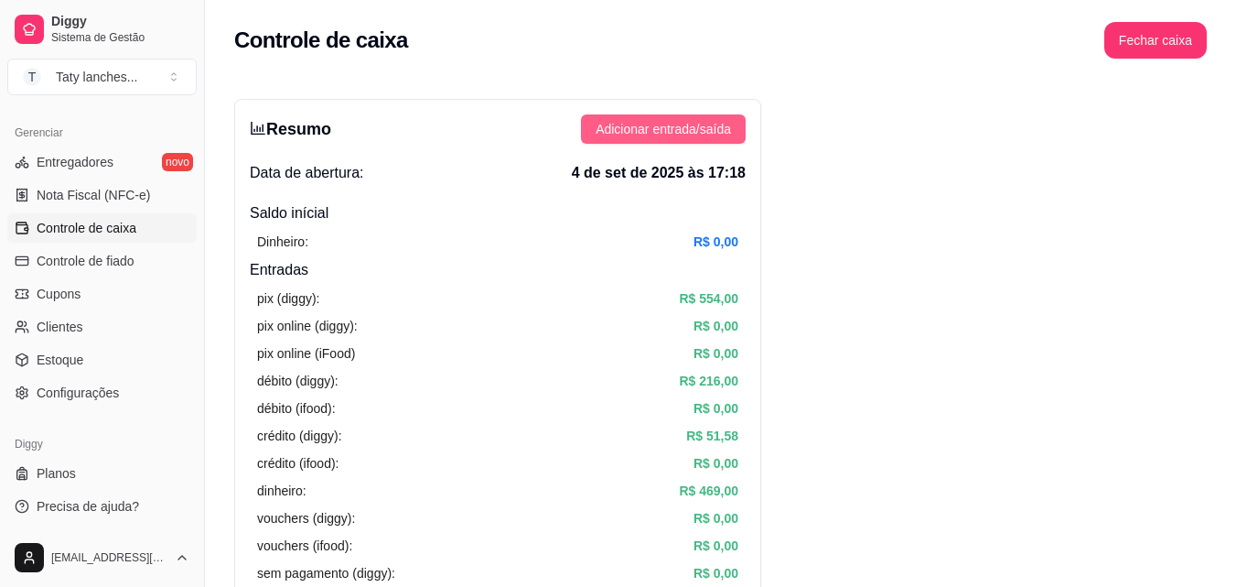
click at [694, 122] on span "Adicionar entrada/saída" at bounding box center [663, 129] width 135 height 20
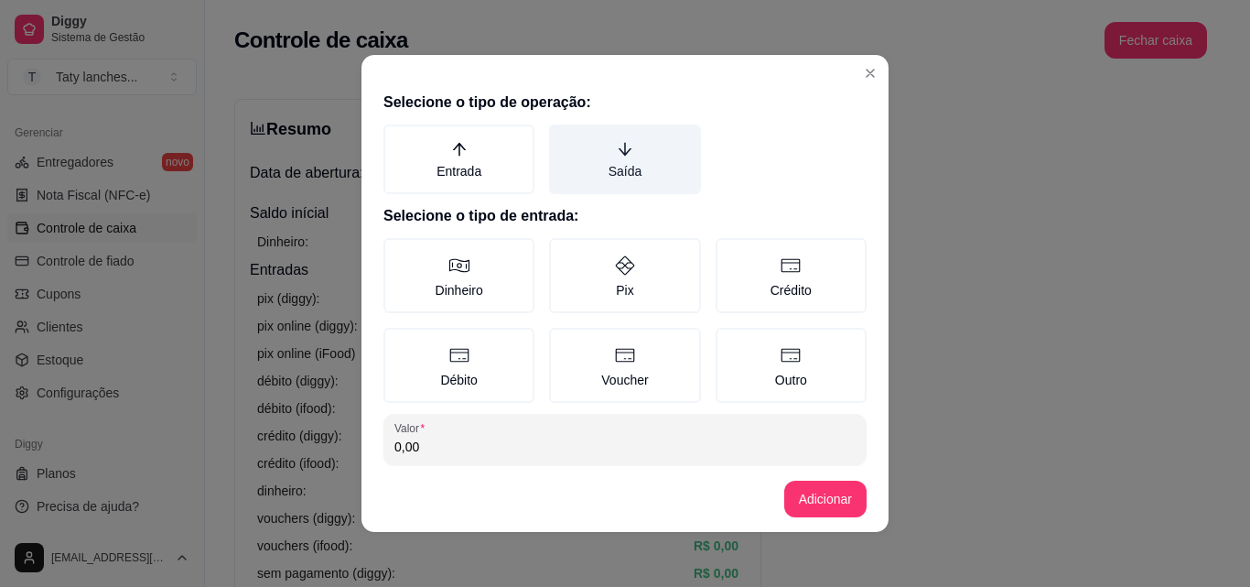
click at [568, 188] on label "Saída" at bounding box center [624, 159] width 151 height 70
click at [563, 138] on button "Saída" at bounding box center [555, 131] width 15 height 15
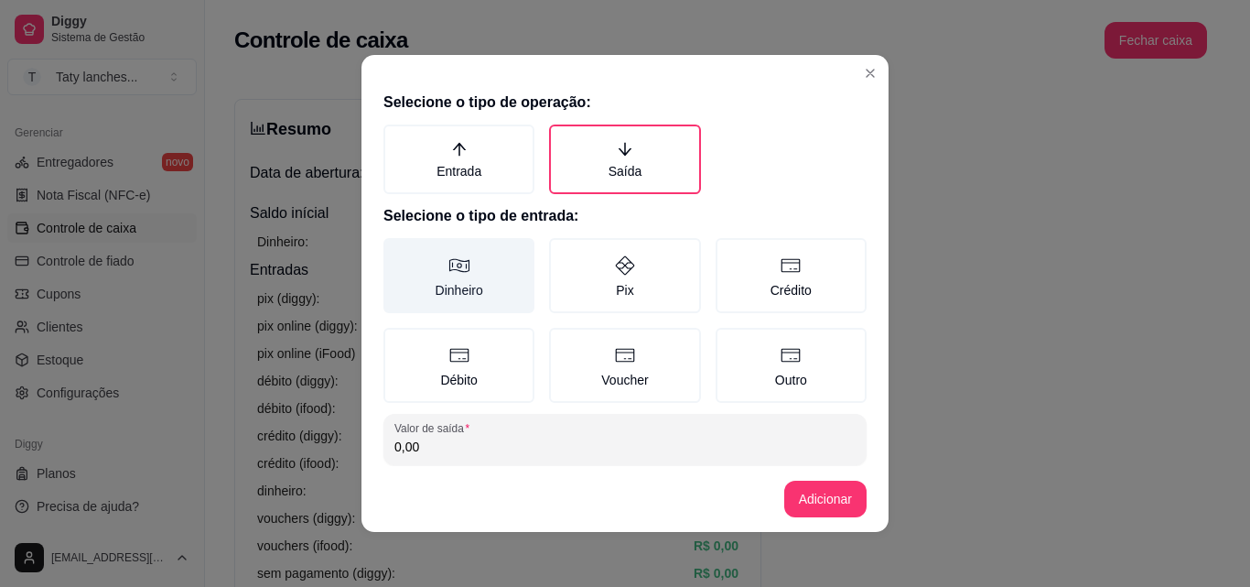
click at [439, 287] on label "Dinheiro" at bounding box center [458, 275] width 151 height 75
click at [397, 252] on button "Dinheiro" at bounding box center [389, 244] width 15 height 15
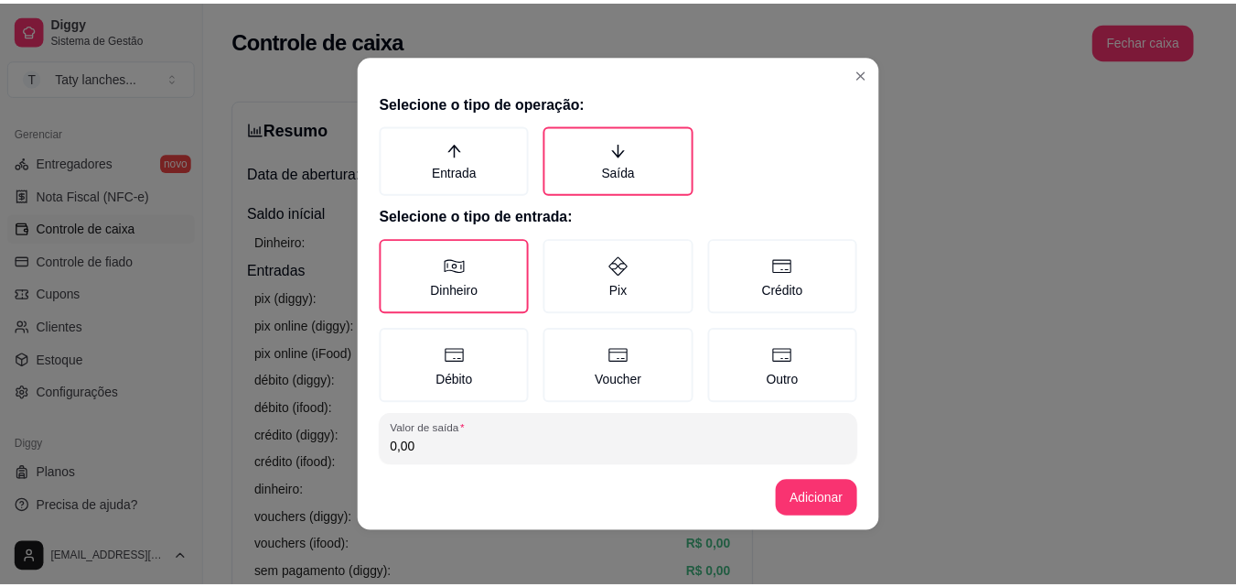
scroll to position [98, 0]
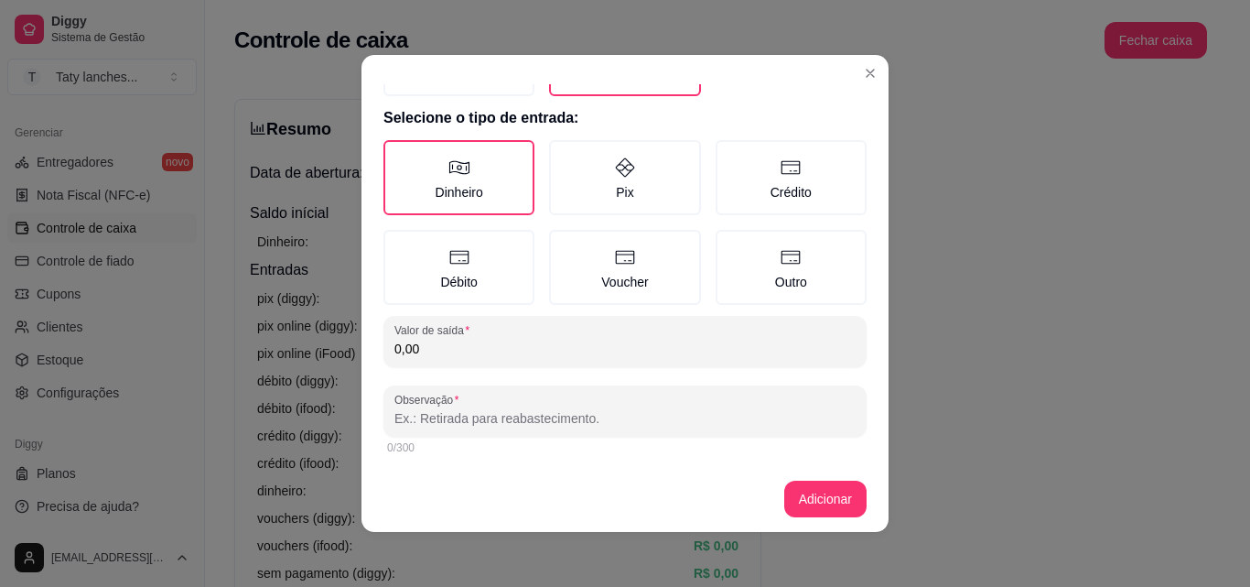
click at [714, 344] on input "0,00" at bounding box center [624, 348] width 461 height 18
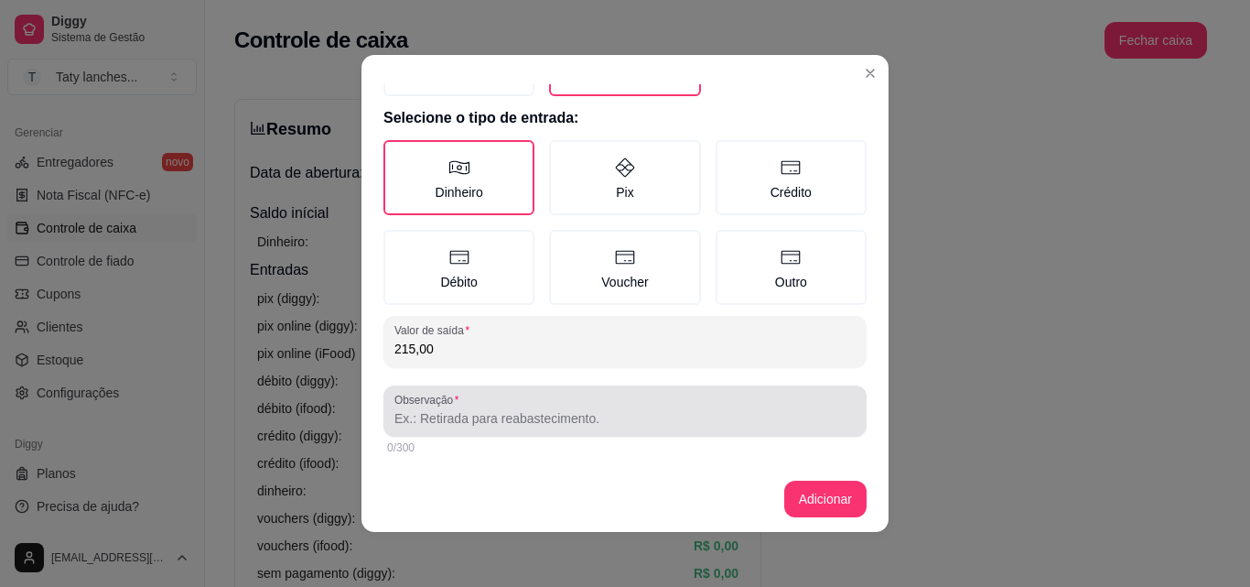
type input "215,00"
click at [645, 421] on input "Observação" at bounding box center [624, 418] width 461 height 18
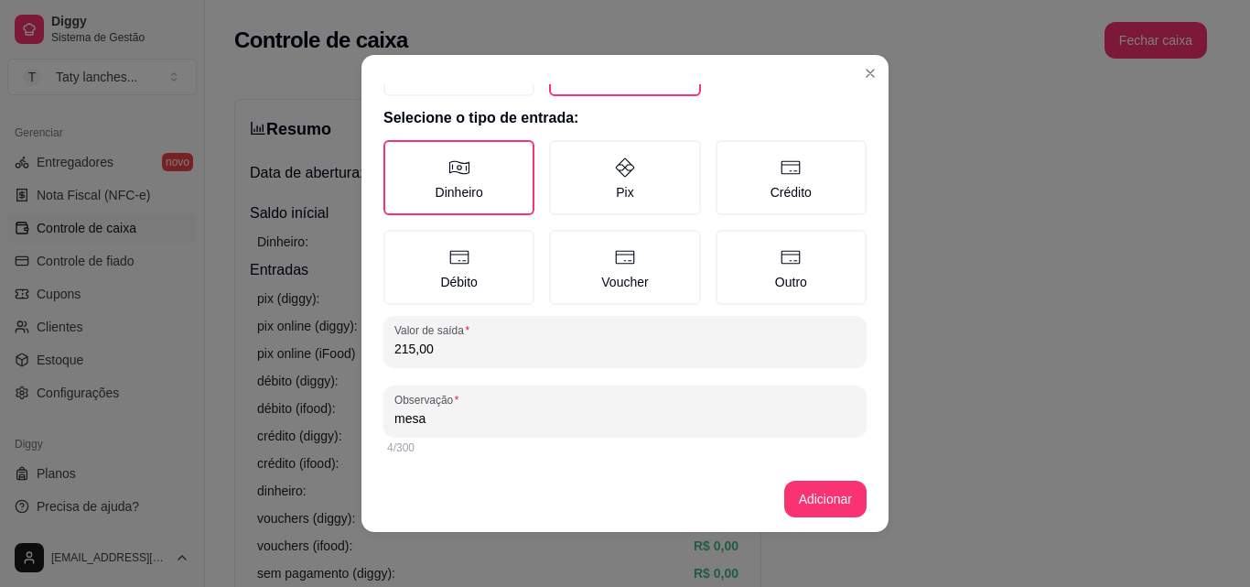
click at [633, 410] on input "mesa" at bounding box center [624, 418] width 461 height 18
type input "m"
type input "funcionários"
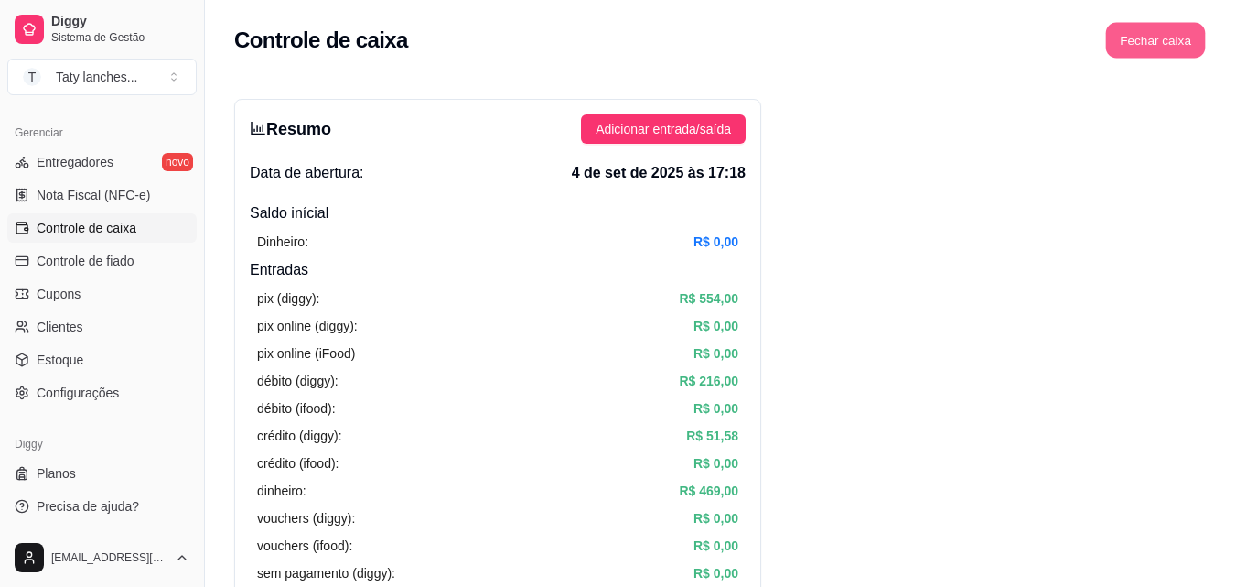
click at [1158, 32] on button "Fechar caixa" at bounding box center [1156, 41] width 100 height 36
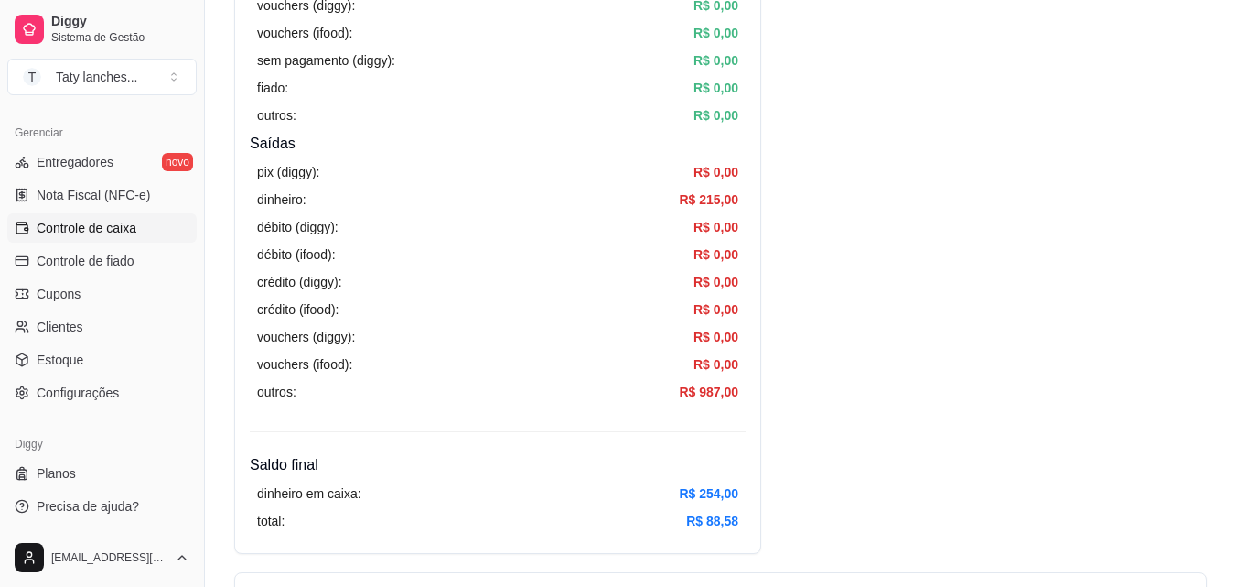
scroll to position [1025, 0]
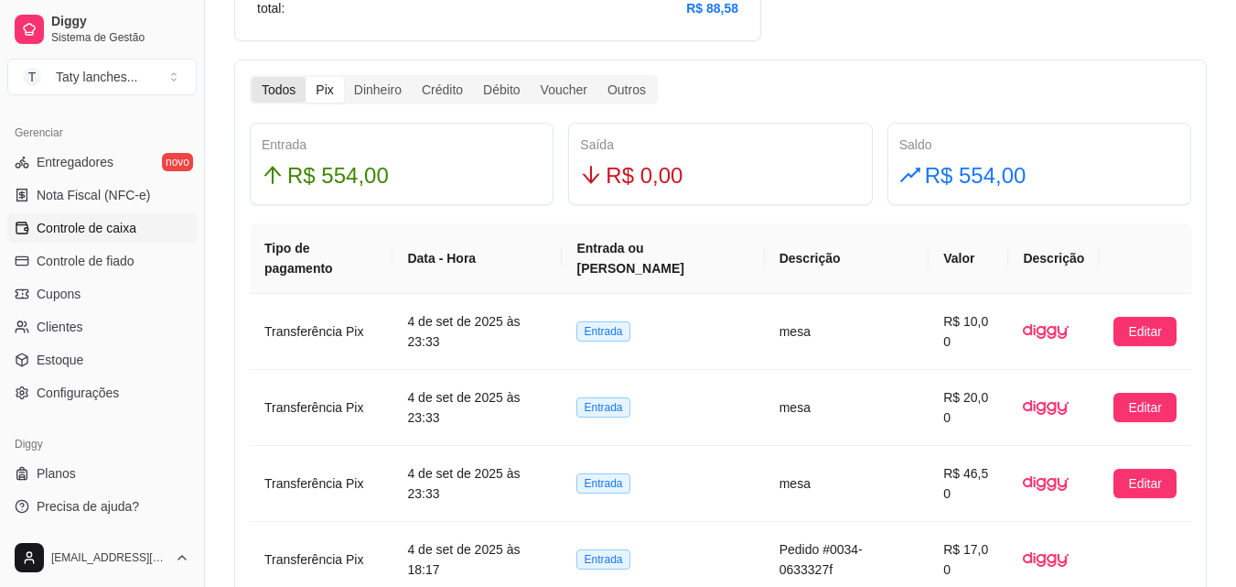
click at [264, 78] on div "Todos" at bounding box center [279, 90] width 54 height 26
click at [252, 77] on input "Todos" at bounding box center [252, 77] width 0 height 0
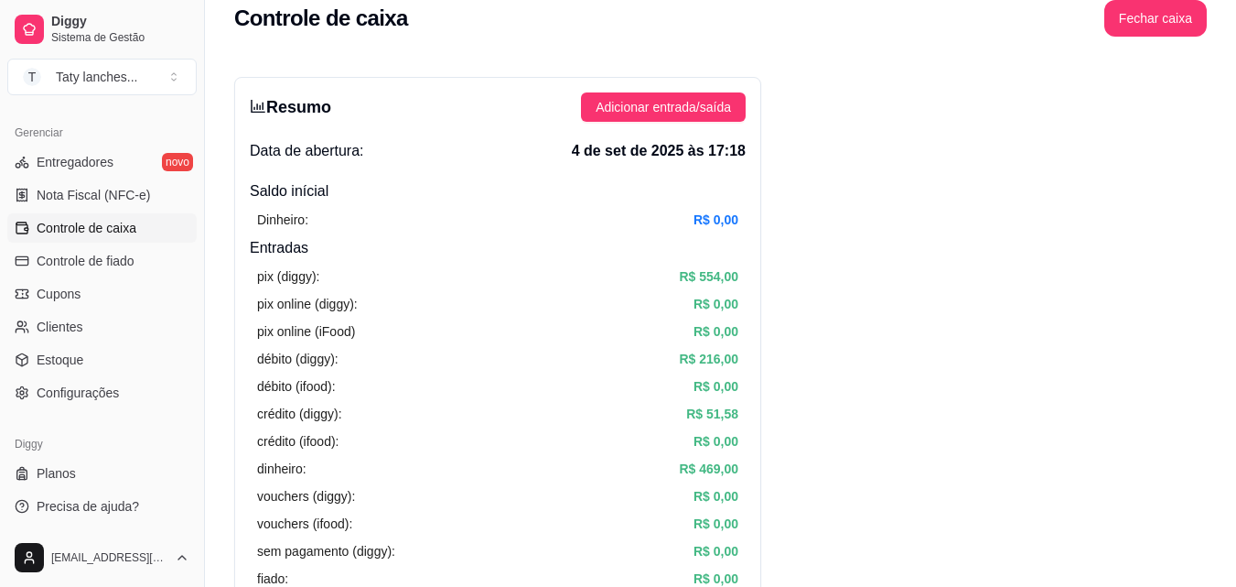
scroll to position [0, 0]
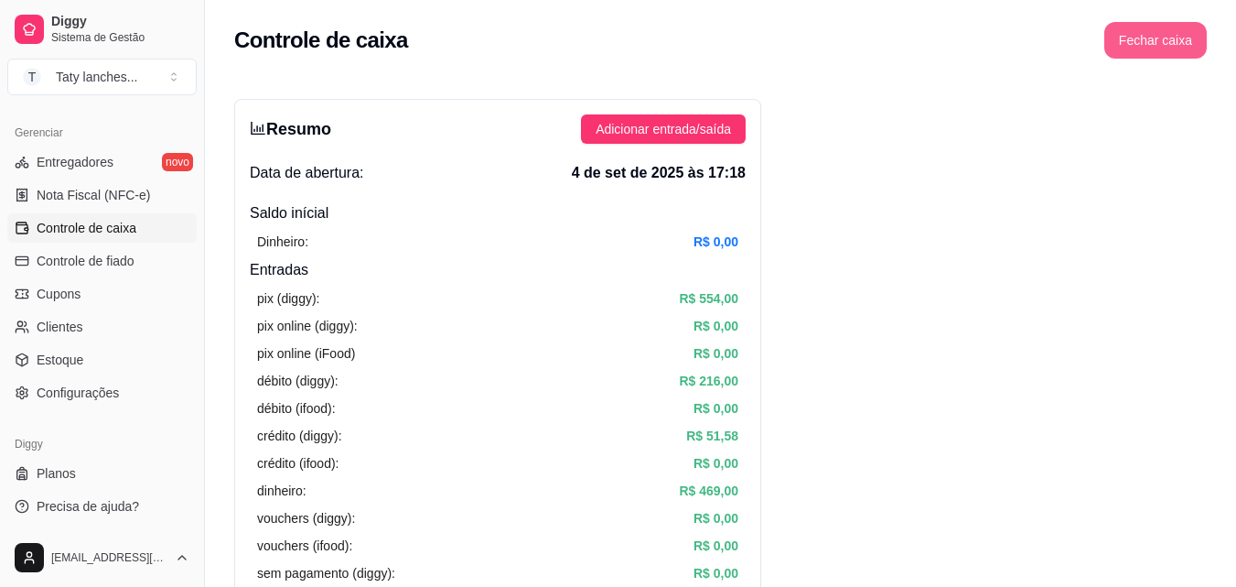
click at [1184, 35] on button "Fechar caixa" at bounding box center [1155, 40] width 102 height 37
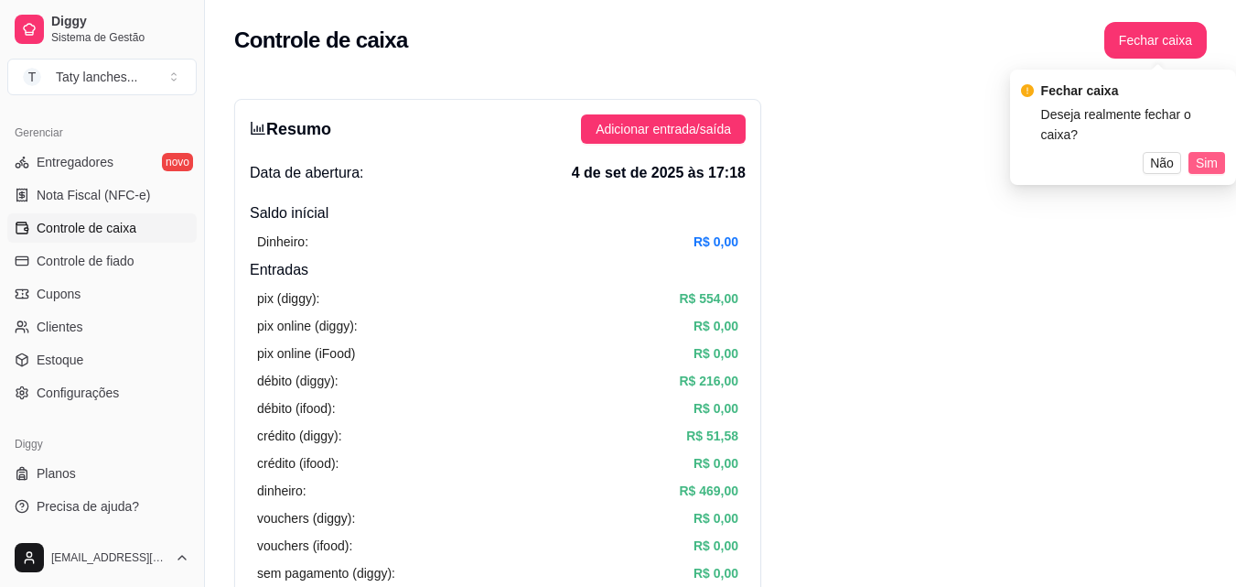
click at [1217, 153] on span "Sim" at bounding box center [1207, 163] width 22 height 20
